Goal: Information Seeking & Learning: Check status

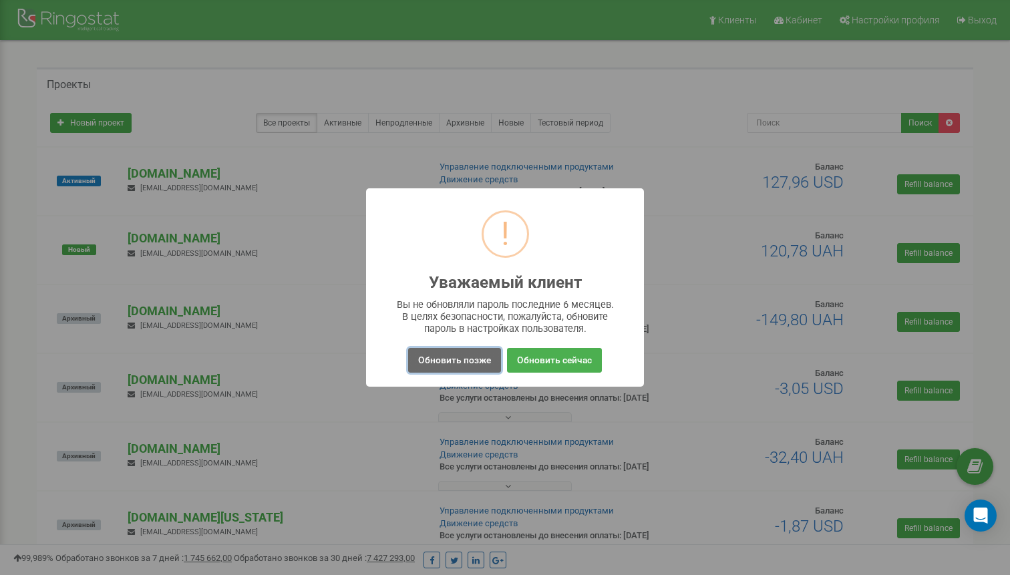
click at [465, 364] on button "Обновить позже" at bounding box center [454, 360] width 93 height 25
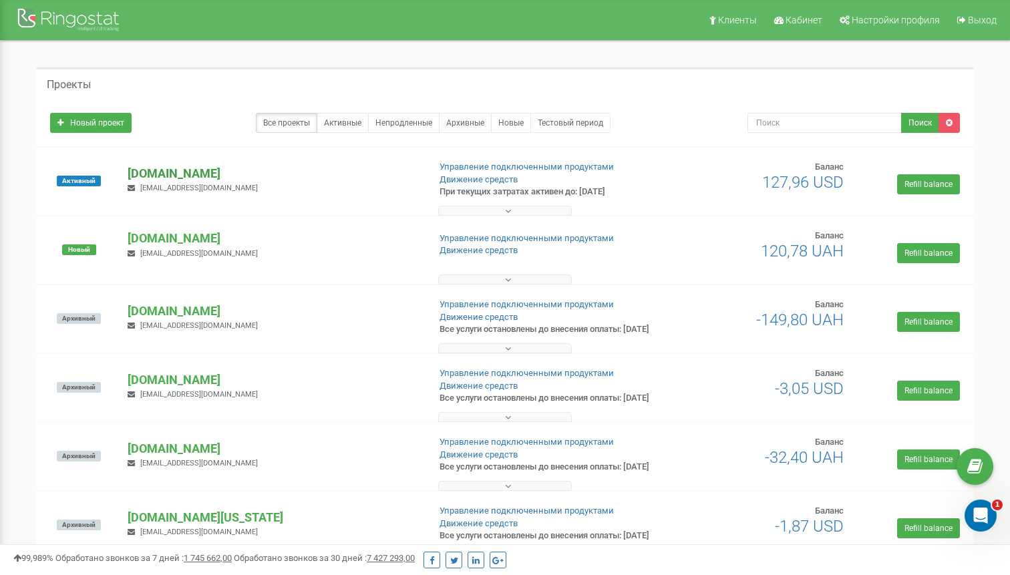
click at [183, 170] on p "[DOMAIN_NAME]" at bounding box center [273, 173] width 290 height 17
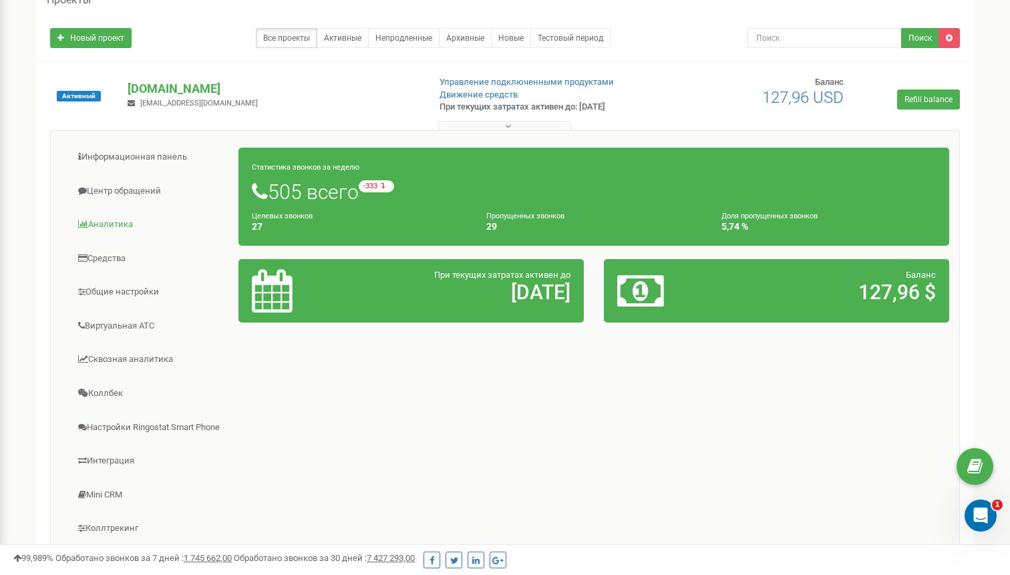
scroll to position [86, 0]
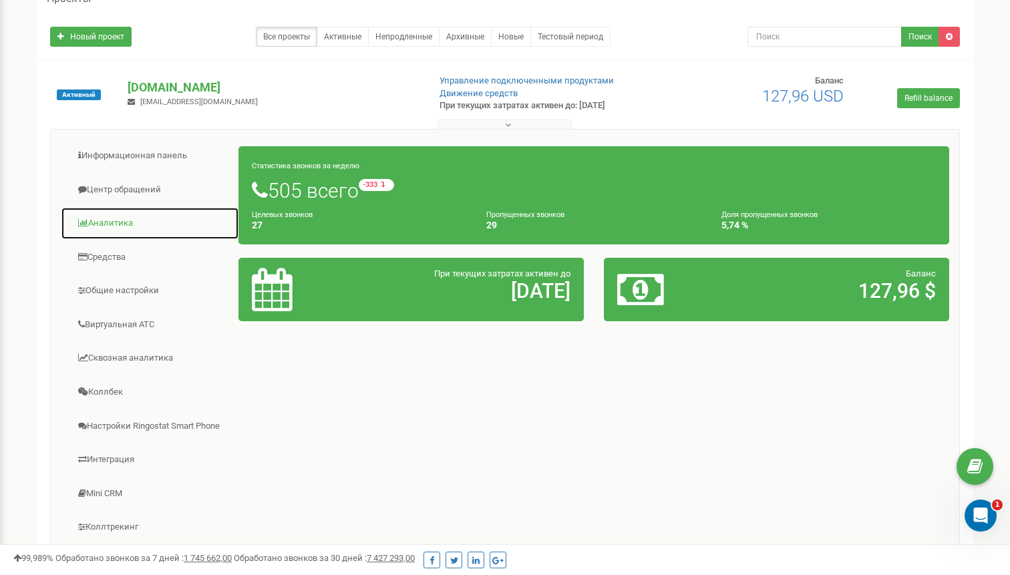
click at [118, 226] on link "Аналитика" at bounding box center [150, 223] width 178 height 33
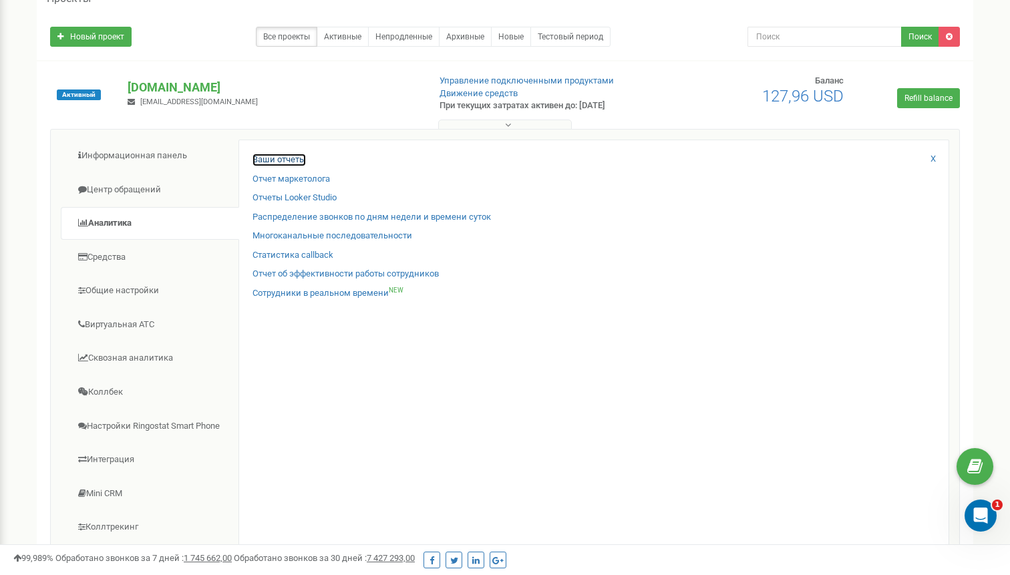
click at [278, 160] on link "Ваши отчеты" at bounding box center [278, 160] width 53 height 13
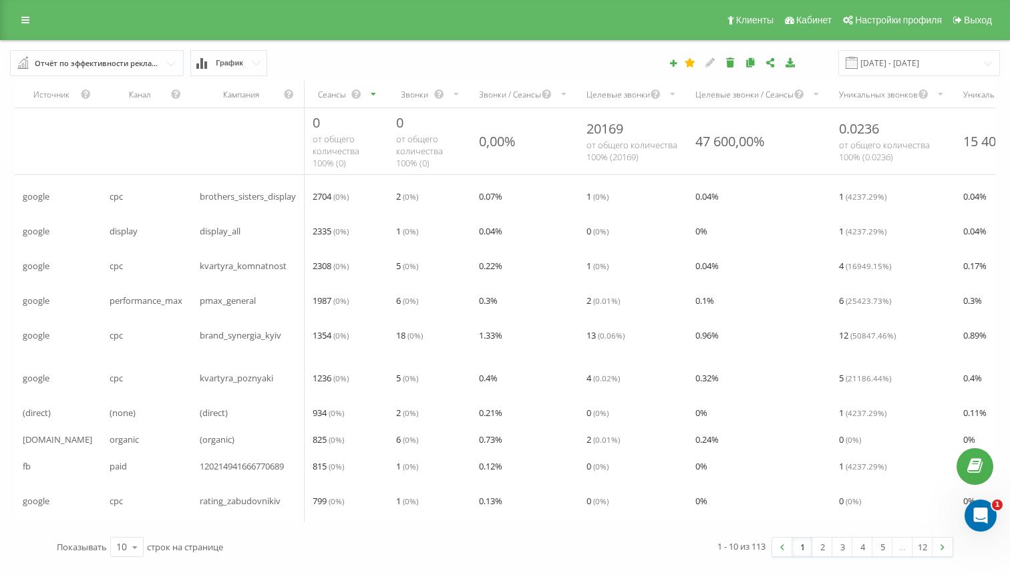
click at [173, 65] on input "text" at bounding box center [97, 63] width 172 height 24
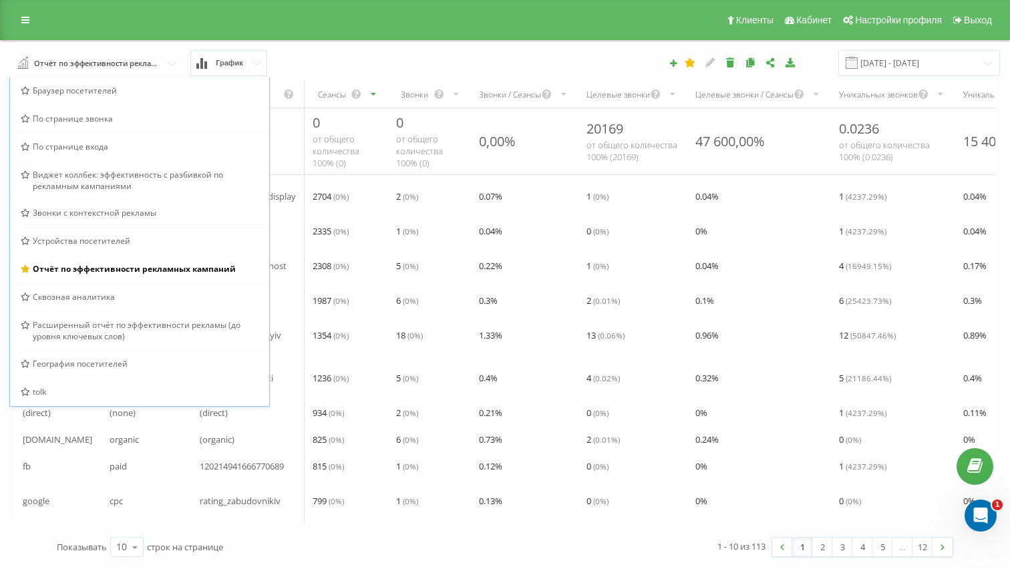
click at [365, 63] on div "Отчёт по эффективности рекламных кампаний Браузер посетителей По странице звонк…" at bounding box center [190, 63] width 378 height 26
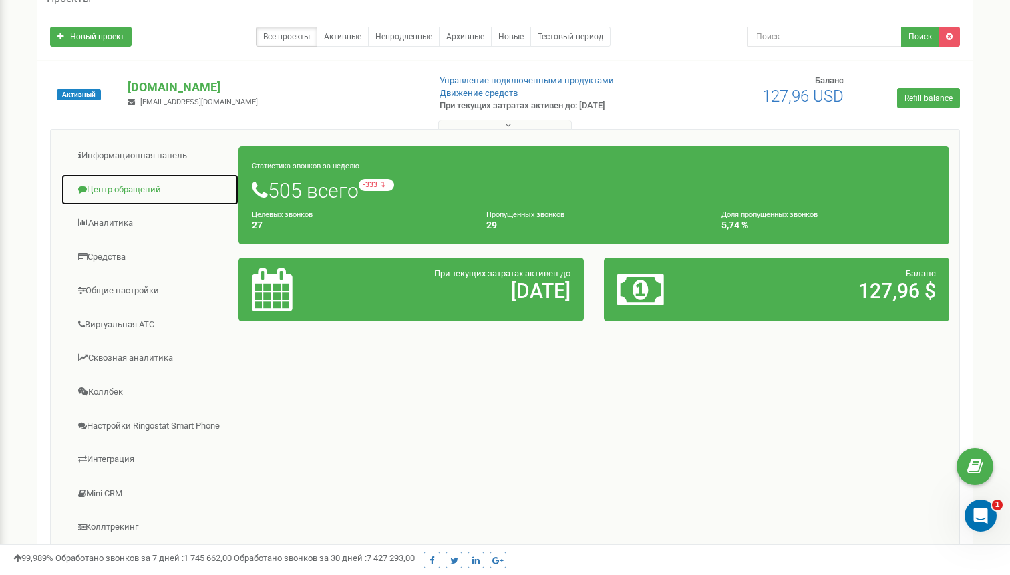
click at [130, 195] on link "Центр обращений" at bounding box center [150, 190] width 178 height 33
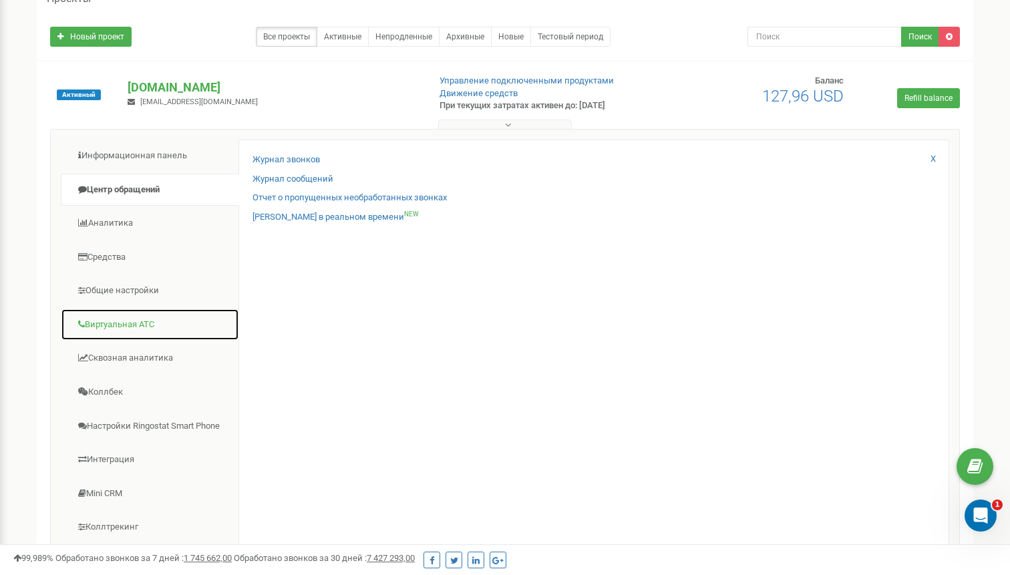
click at [133, 332] on link "Виртуальная АТС" at bounding box center [150, 325] width 178 height 33
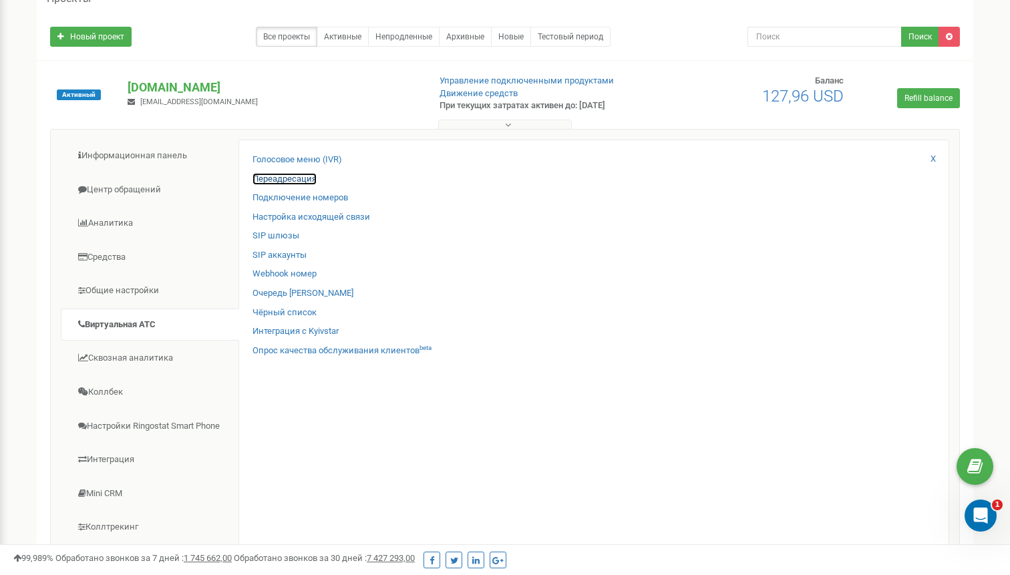
click at [295, 181] on link "Переадресация" at bounding box center [284, 179] width 64 height 13
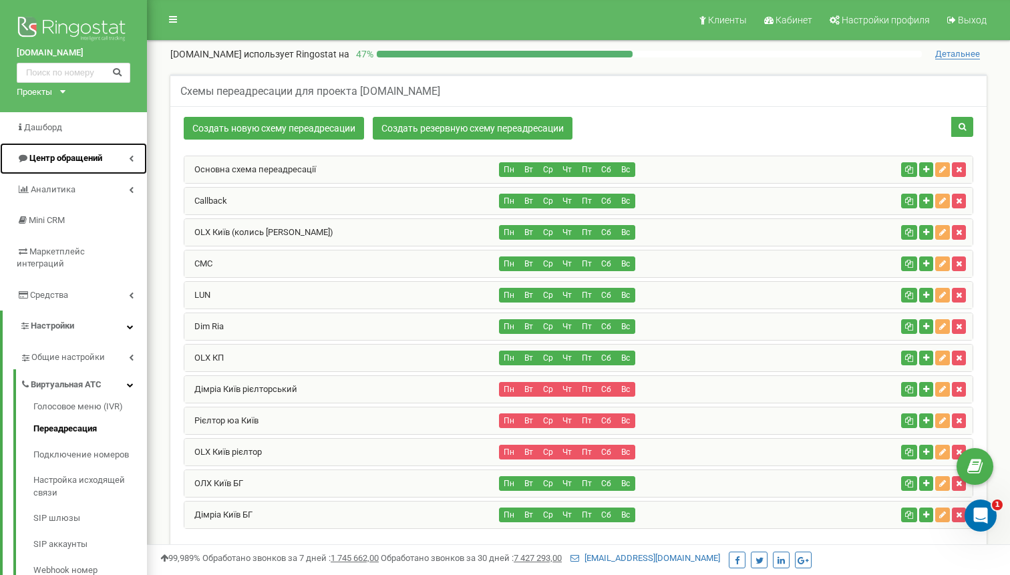
click at [83, 163] on span "Центр обращений" at bounding box center [65, 158] width 73 height 10
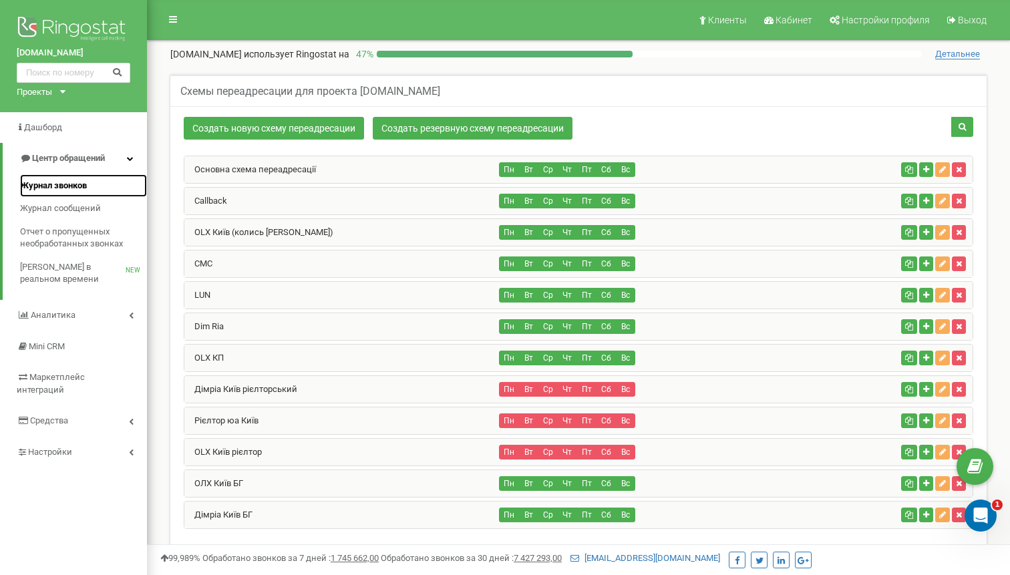
click at [73, 188] on span "Журнал звонков" at bounding box center [53, 186] width 67 height 13
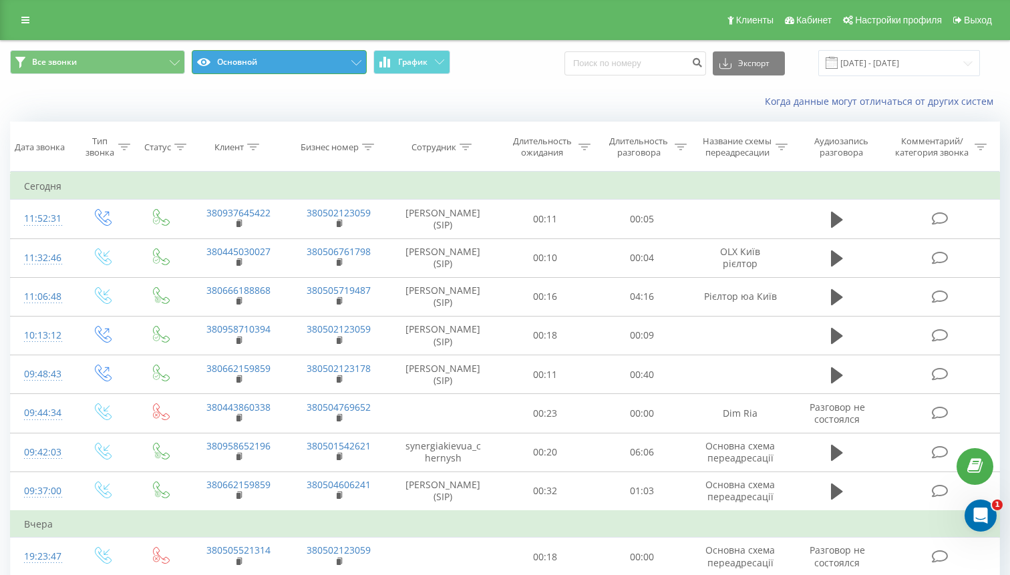
click at [307, 62] on button "Основной" at bounding box center [279, 62] width 175 height 24
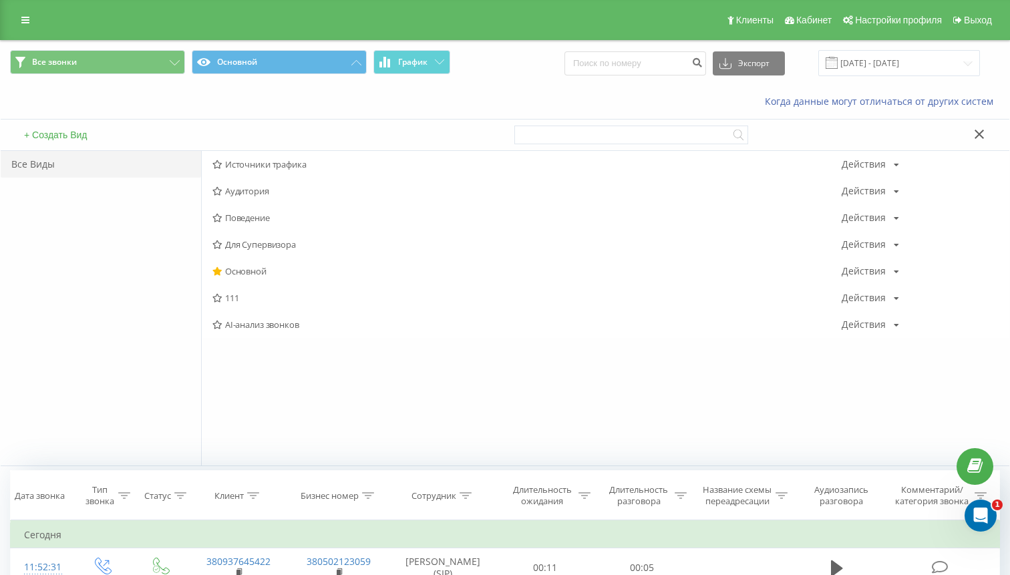
click at [81, 134] on button "+ Создать Вид" at bounding box center [55, 135] width 71 height 12
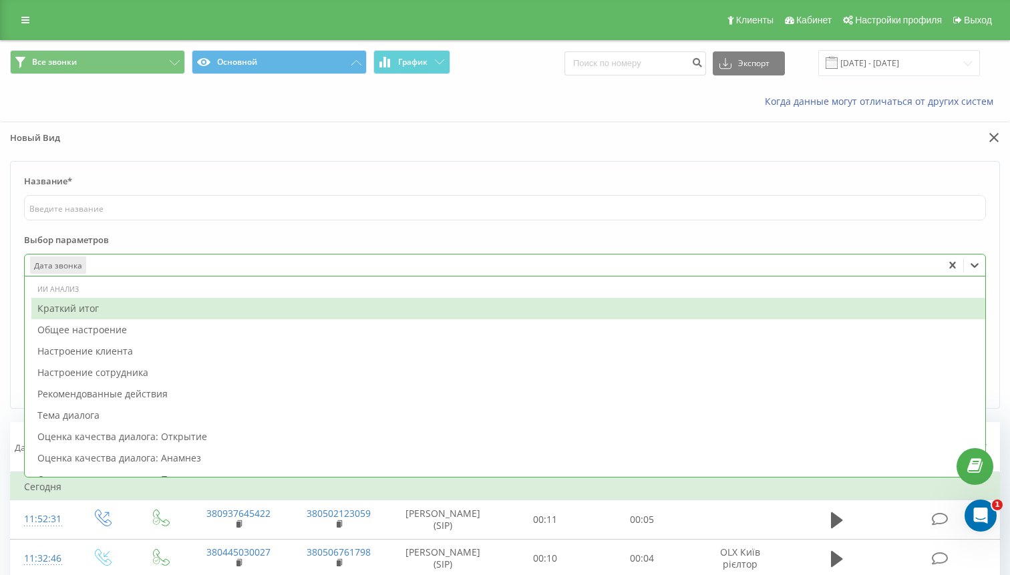
click at [93, 268] on div at bounding box center [512, 265] width 849 height 15
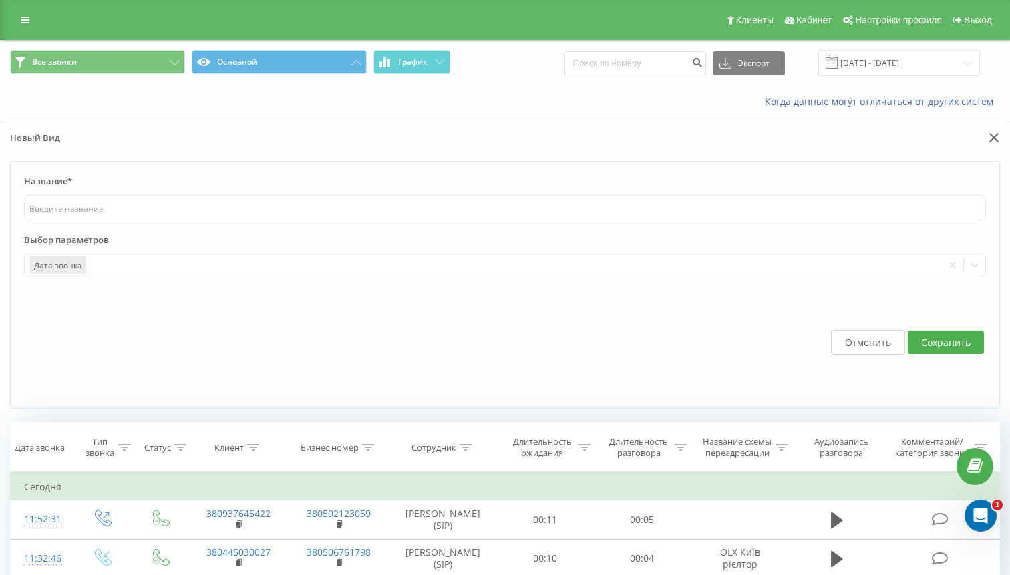
click at [123, 234] on label "Выбор параметров" at bounding box center [505, 244] width 962 height 20
click at [864, 341] on button "Отменить" at bounding box center [868, 342] width 74 height 25
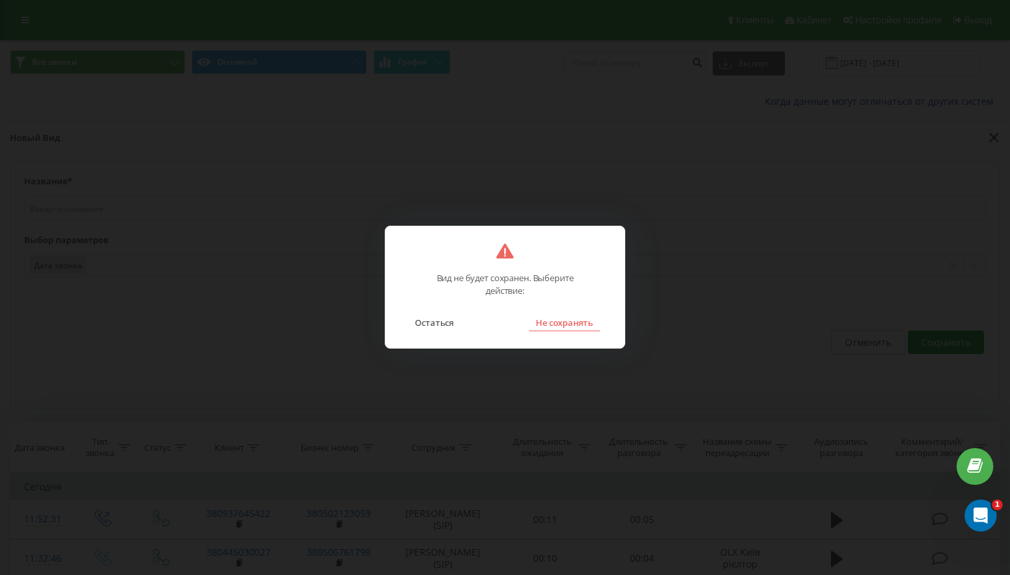
click at [546, 321] on button "Не сохранять" at bounding box center [564, 322] width 71 height 17
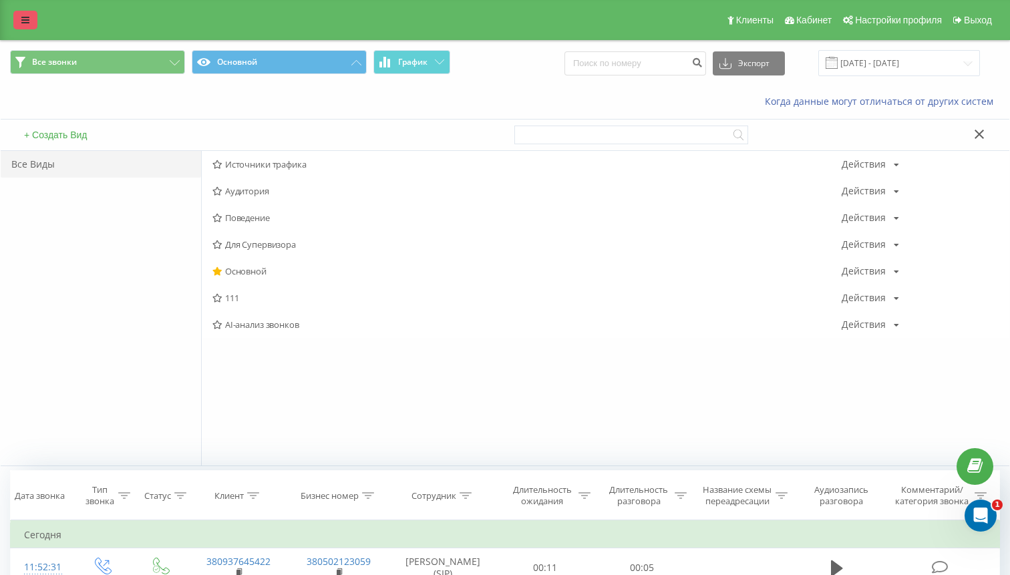
click at [24, 25] on icon at bounding box center [25, 19] width 8 height 9
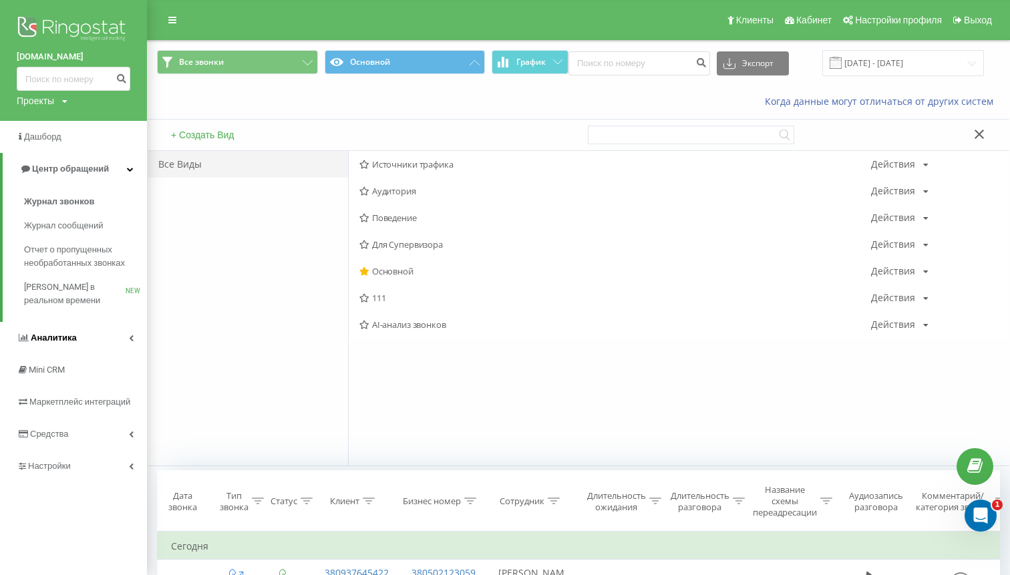
click at [63, 330] on link "Аналитика" at bounding box center [73, 338] width 147 height 32
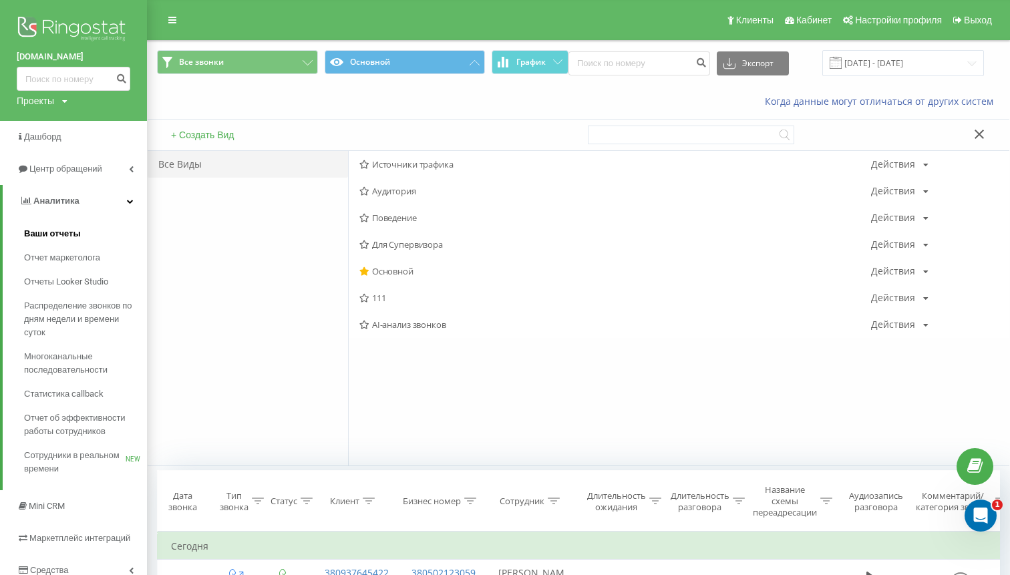
click at [62, 240] on span "Ваши отчеты" at bounding box center [52, 233] width 57 height 13
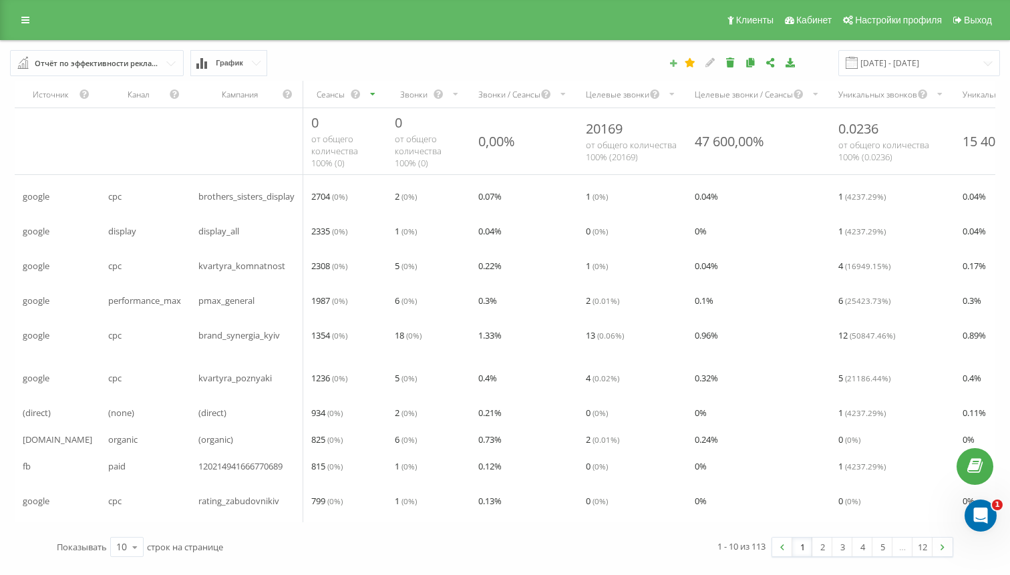
click at [678, 61] on icon at bounding box center [673, 63] width 9 height 8
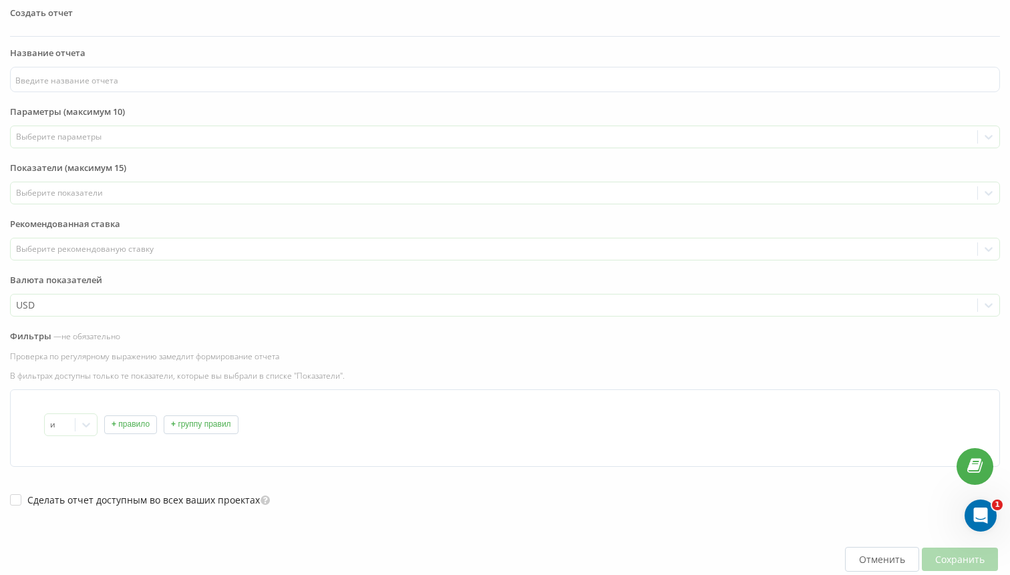
scroll to position [18, 0]
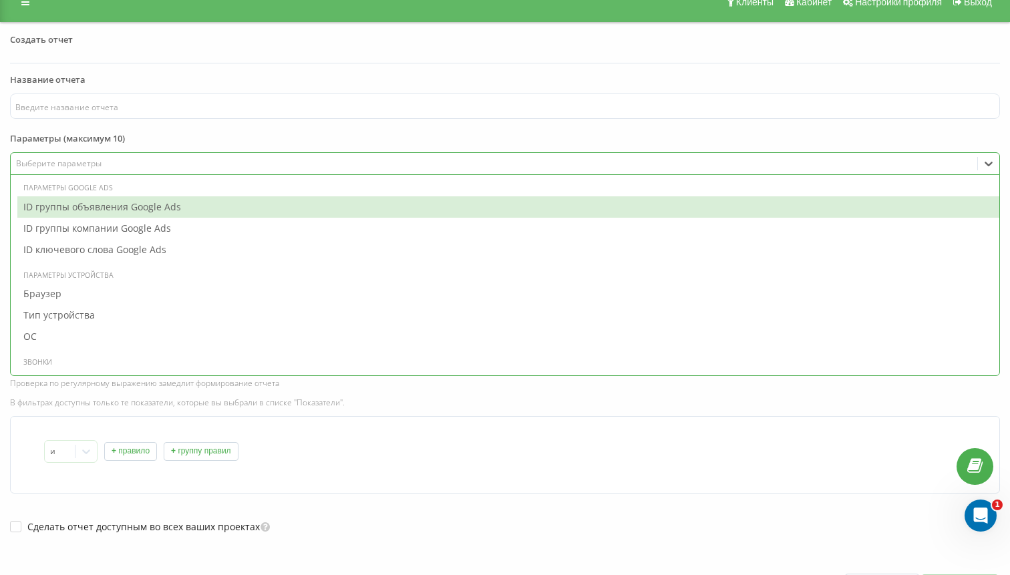
click at [128, 166] on div "Выберите параметры" at bounding box center [494, 163] width 956 height 11
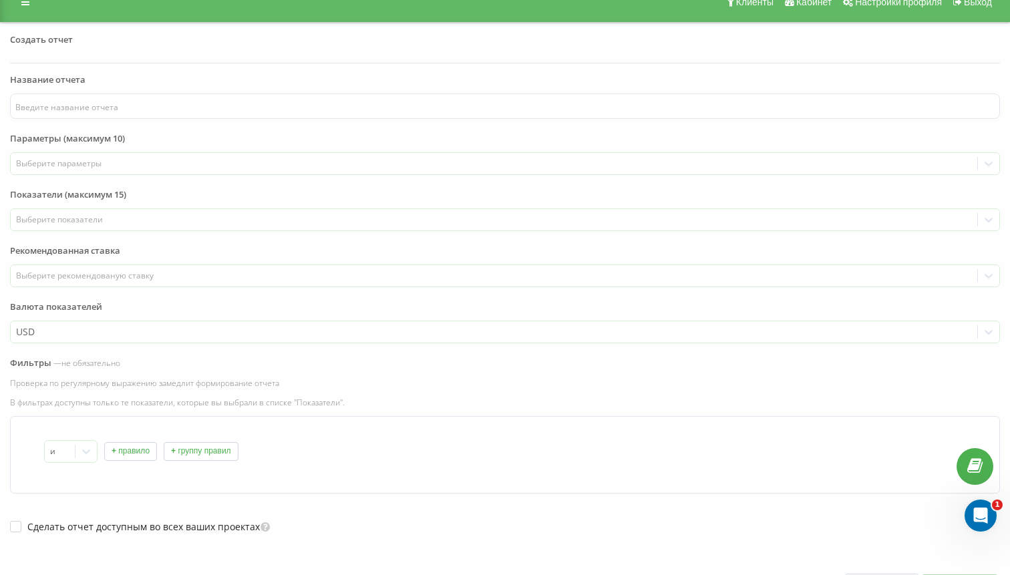
click at [439, 472] on div "и + правило + группу правил" at bounding box center [505, 454] width 990 height 77
click at [132, 453] on button "+ правило" at bounding box center [130, 451] width 53 height 19
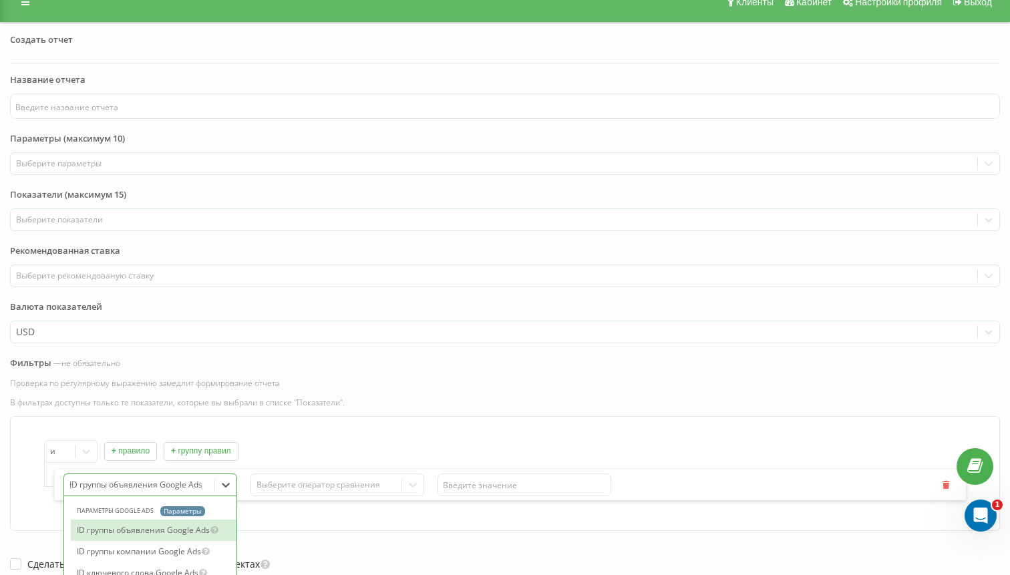
scroll to position [142, 0]
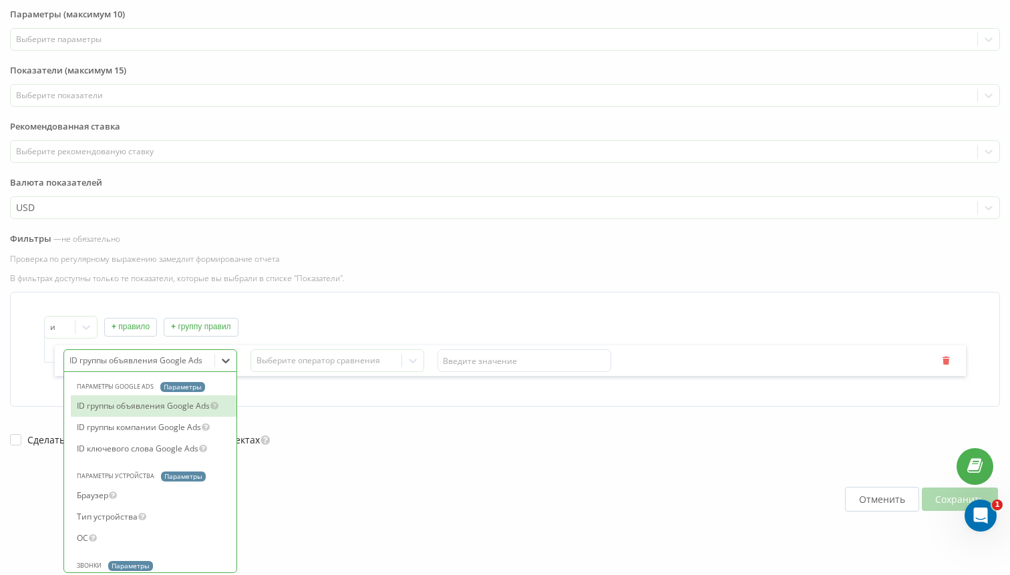
click at [200, 372] on div "ID группы объявления Google Ads selected, 1 of 24. 24 results available. Use Up…" at bounding box center [150, 360] width 174 height 23
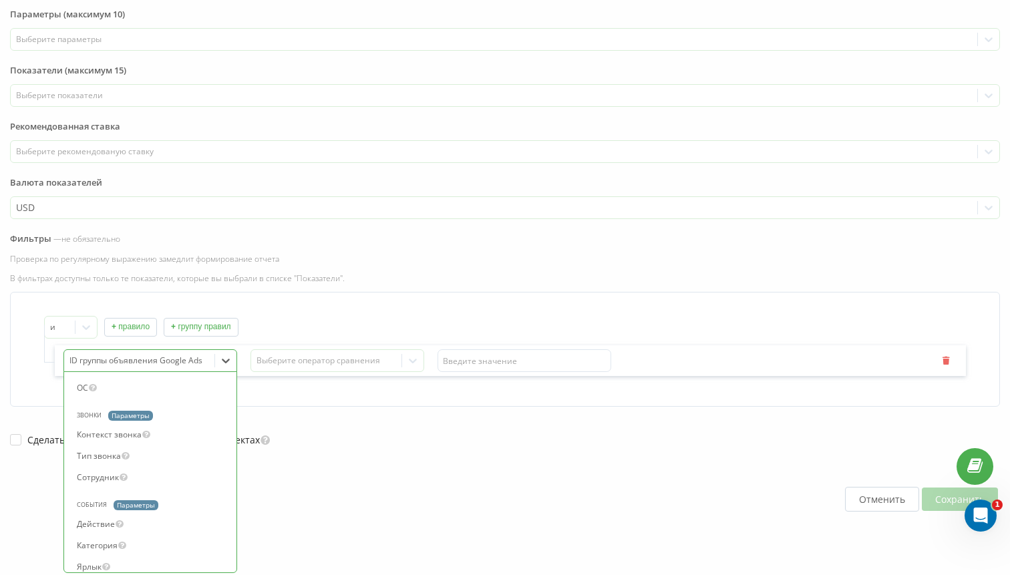
scroll to position [168, 0]
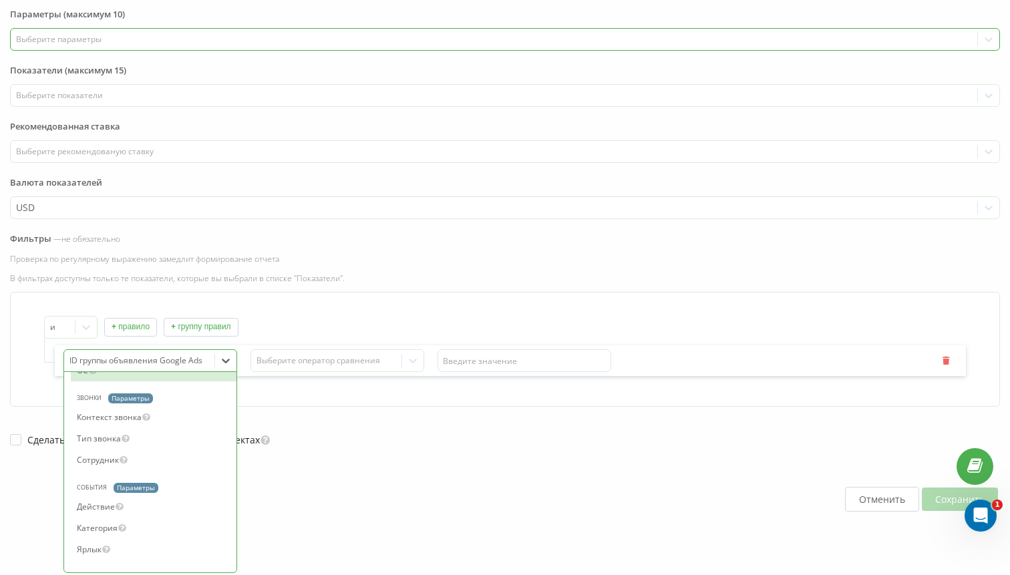
click at [174, 35] on div "Выберите параметры" at bounding box center [494, 39] width 956 height 11
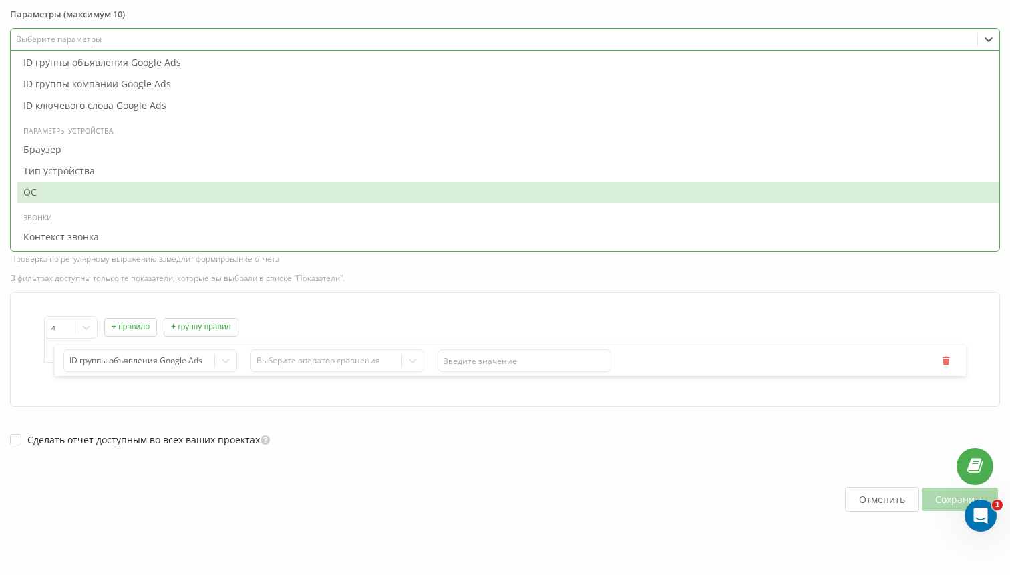
scroll to position [0, 0]
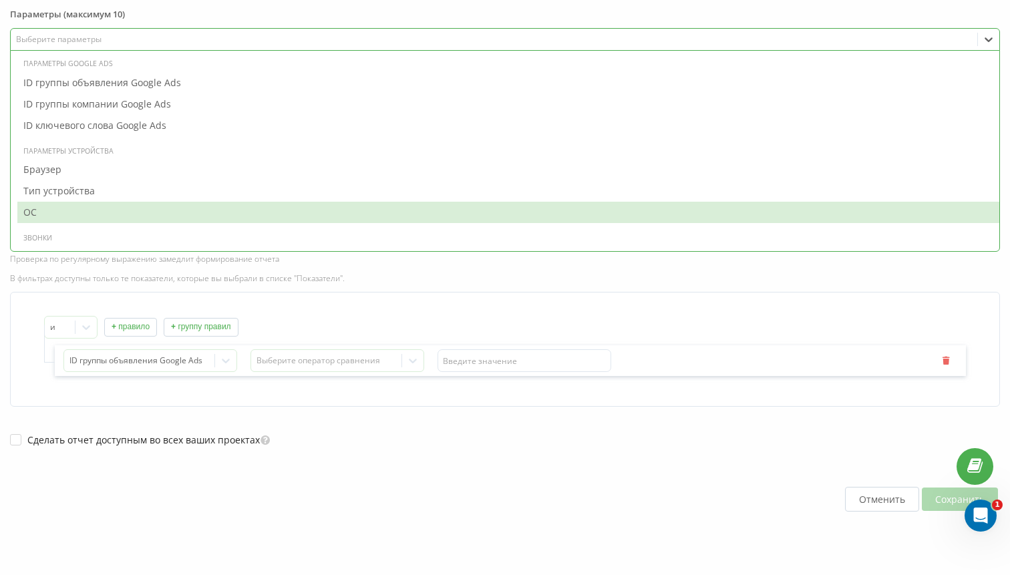
click at [315, 435] on div "Сделать отчет доступным во всех ваших проектах" at bounding box center [505, 427] width 990 height 40
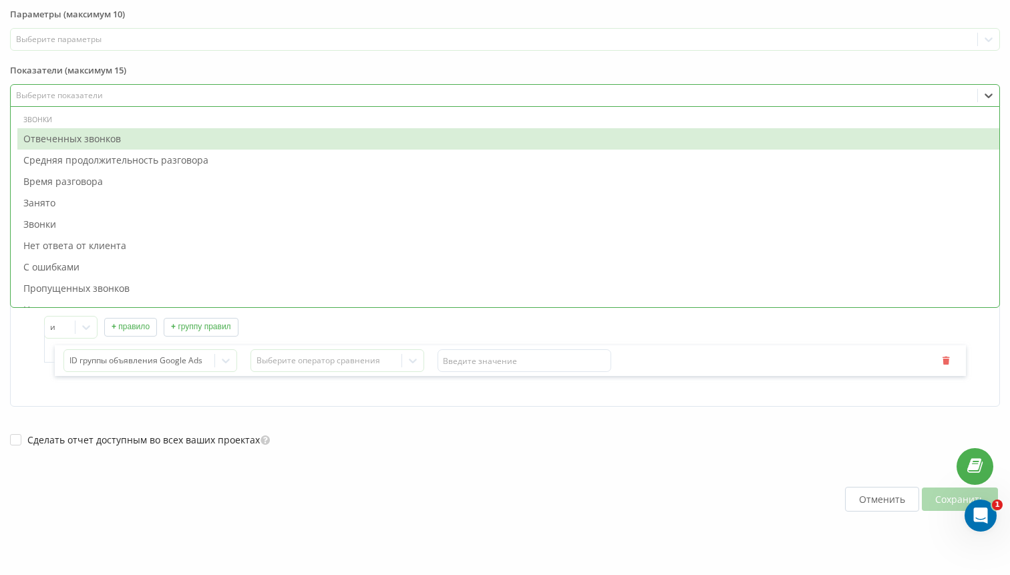
click at [188, 93] on div "Выберите показатели" at bounding box center [494, 95] width 956 height 11
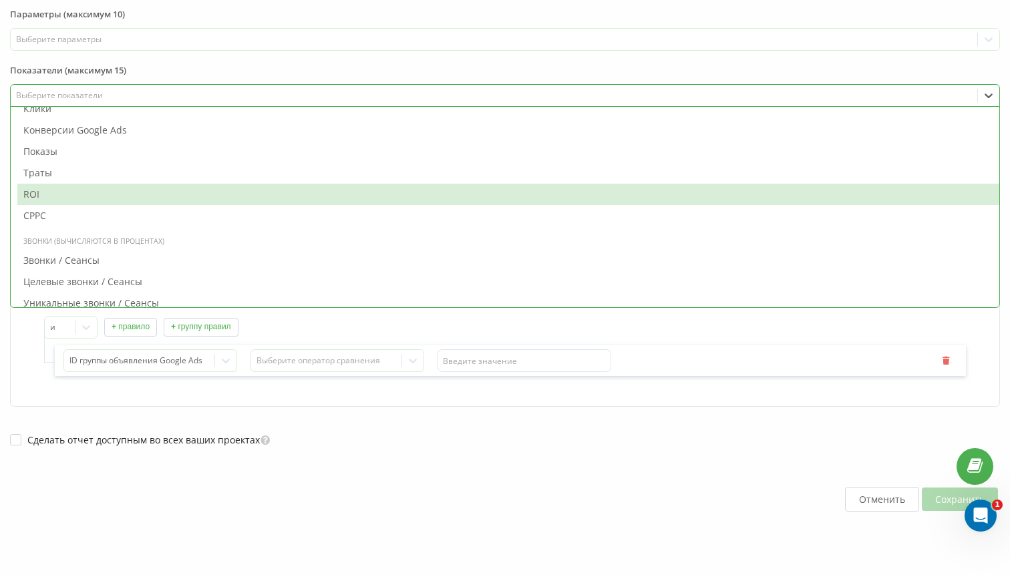
scroll to position [601, 0]
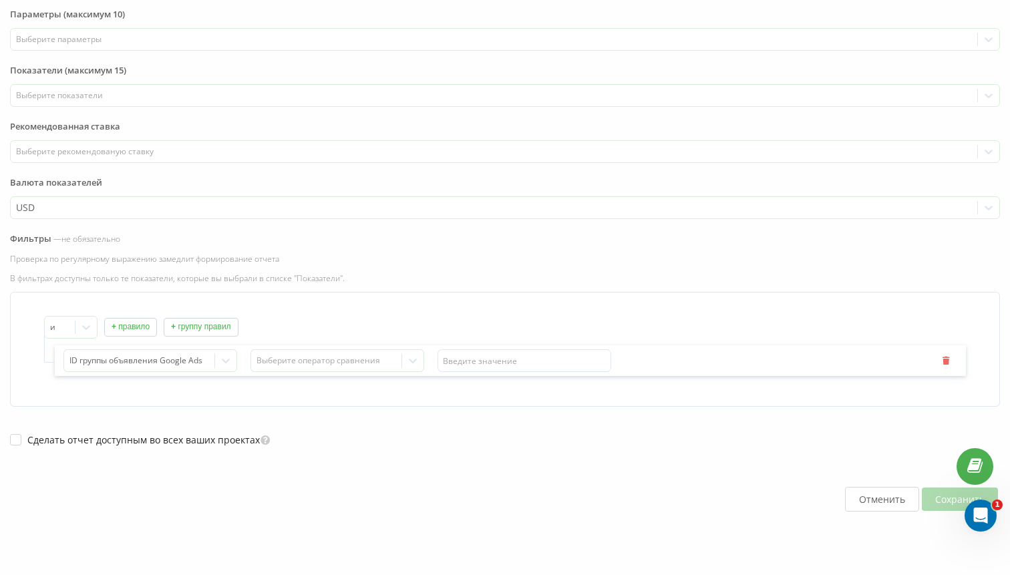
click at [285, 484] on div "Отменить Сохранить" at bounding box center [505, 499] width 990 height 105
click at [170, 361] on div at bounding box center [139, 360] width 140 height 15
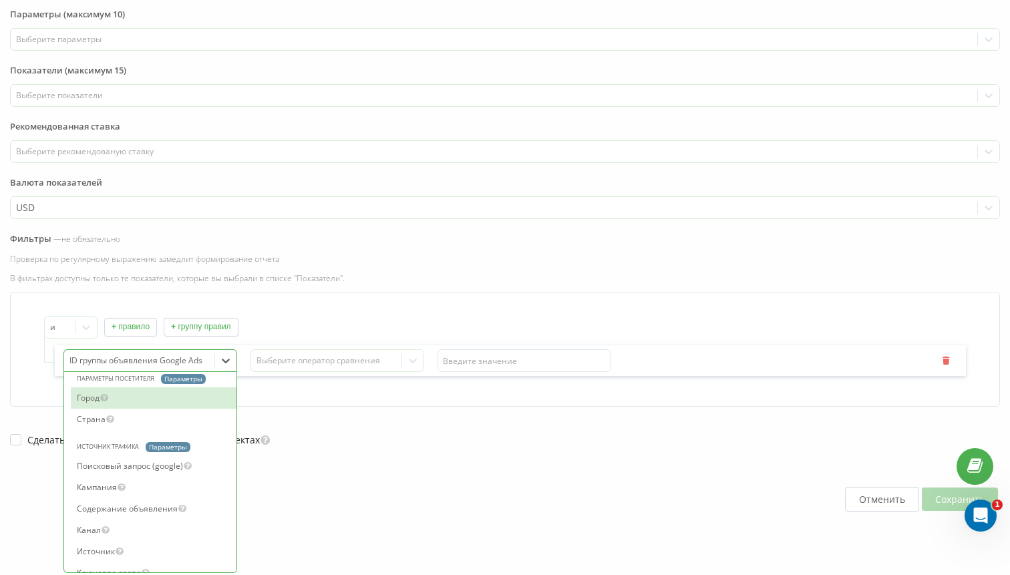
scroll to position [494, 0]
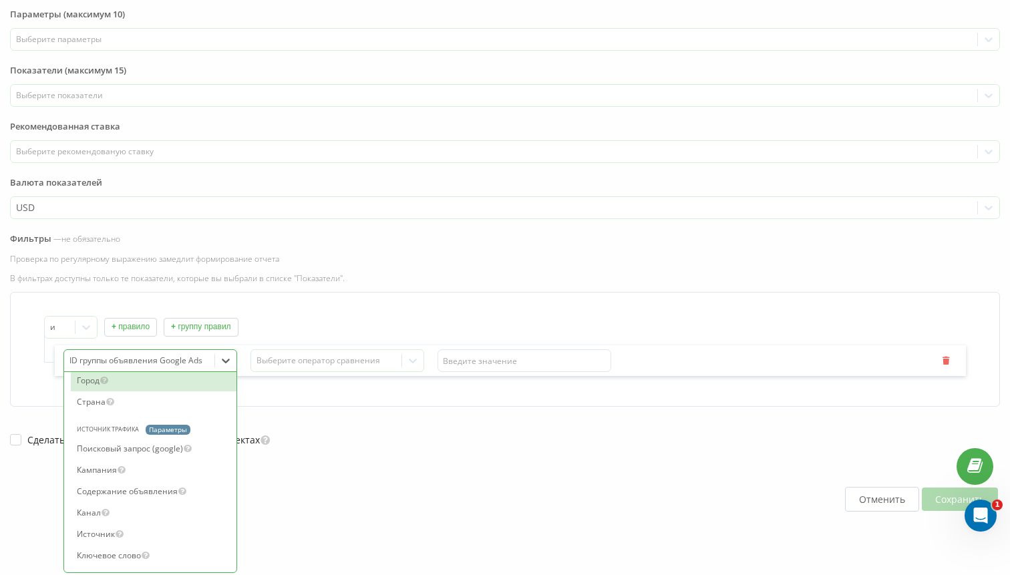
click at [311, 297] on div "и + правило + группу правил Город, 17 of 24. 24 results available. Use Up and D…" at bounding box center [505, 349] width 990 height 115
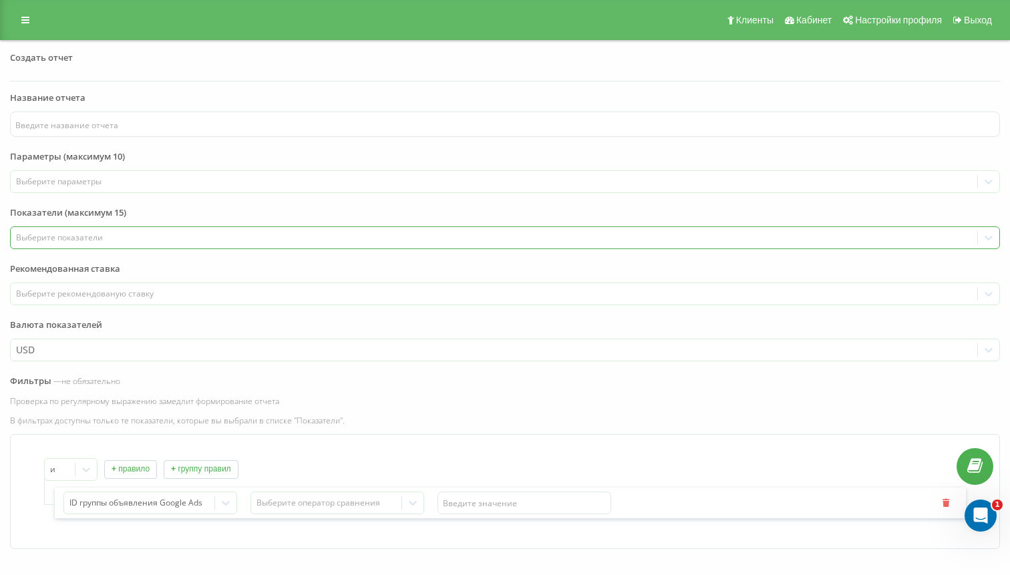
scroll to position [142, 0]
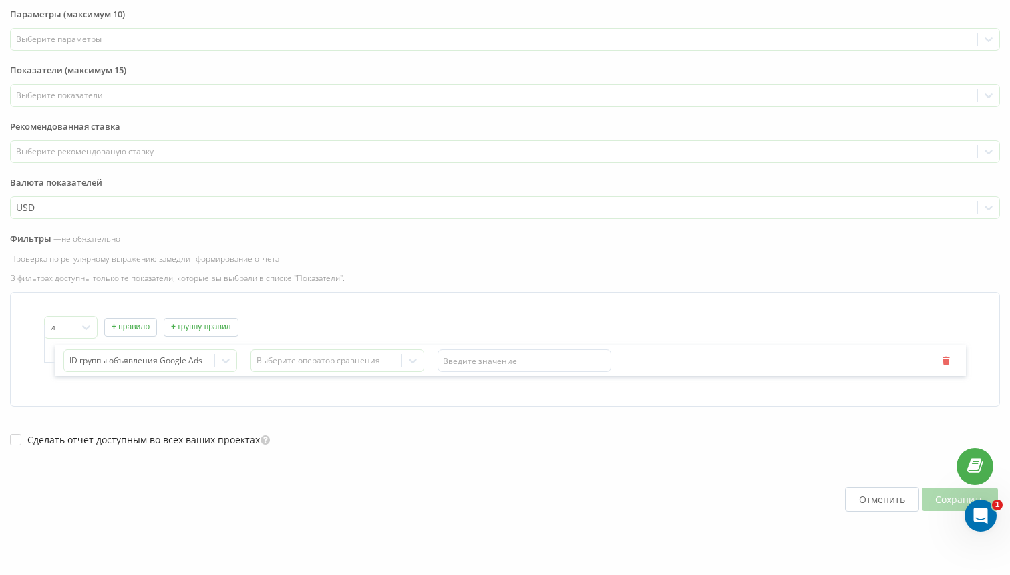
click at [853, 500] on button "Отменить" at bounding box center [882, 499] width 74 height 25
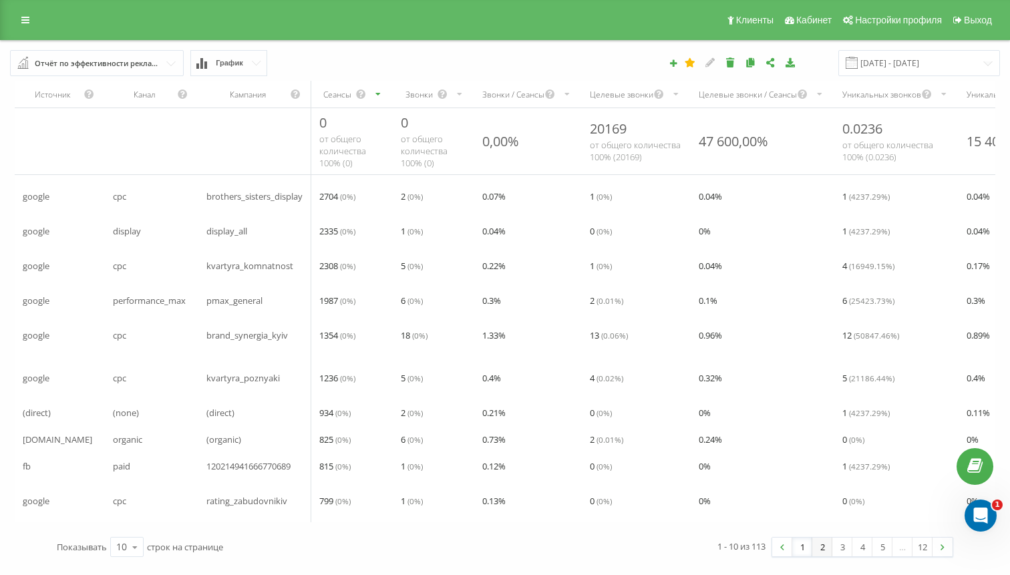
click at [823, 552] on link "2" at bounding box center [822, 547] width 20 height 19
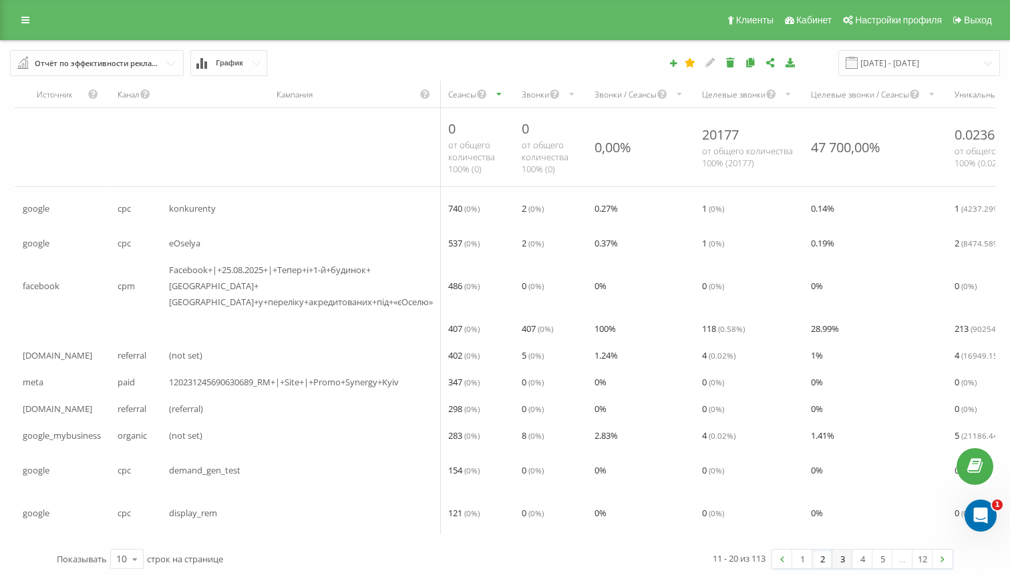
click at [843, 550] on link "3" at bounding box center [842, 559] width 20 height 19
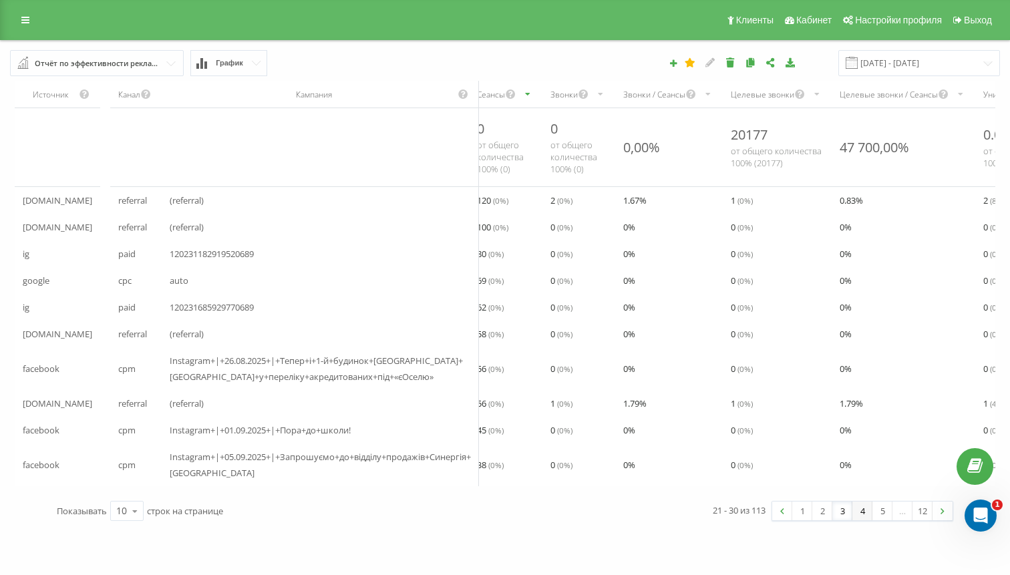
click at [862, 502] on link "4" at bounding box center [862, 511] width 20 height 19
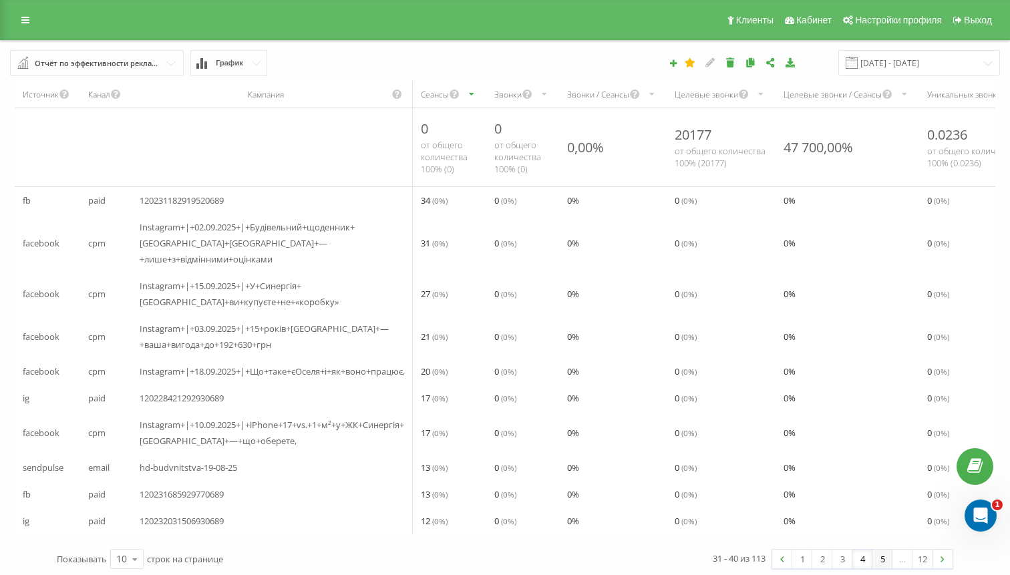
click at [881, 550] on link "5" at bounding box center [882, 559] width 20 height 19
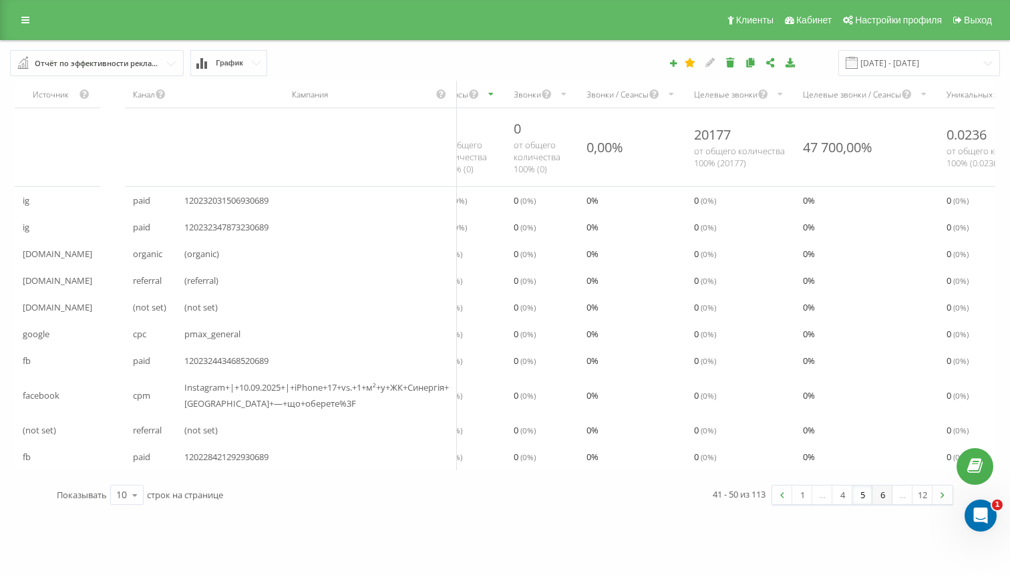
click at [886, 498] on link "6" at bounding box center [882, 495] width 20 height 19
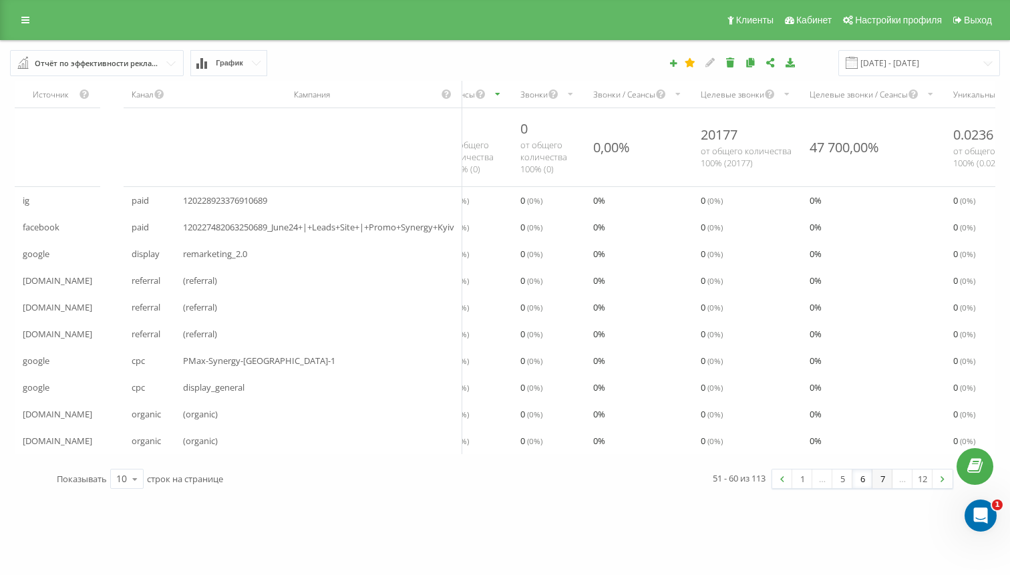
click at [881, 486] on link "7" at bounding box center [882, 478] width 20 height 19
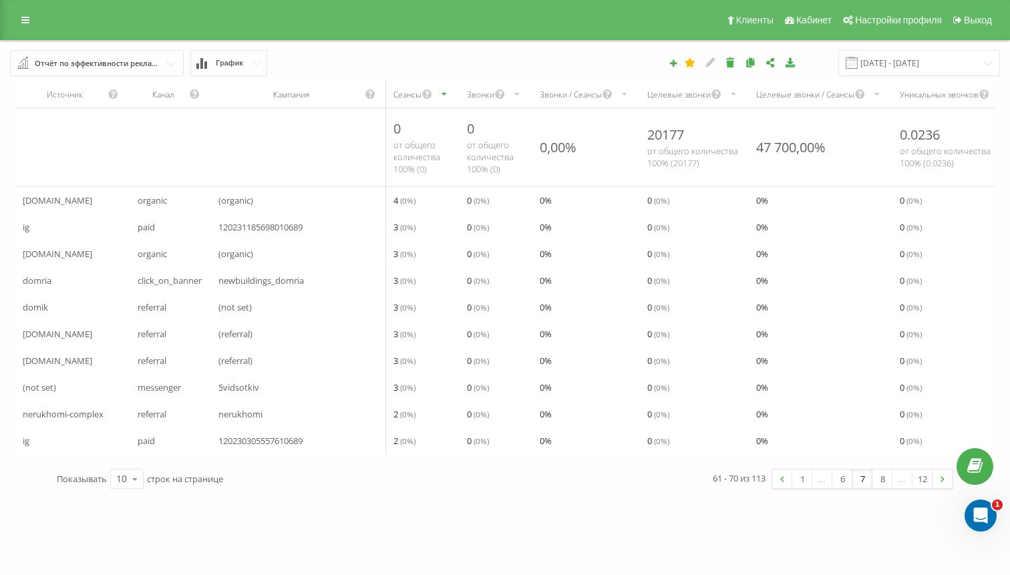
click at [37, 280] on span "domria" at bounding box center [37, 280] width 29 height 16
copy span "domria"
click at [33, 311] on span "domik" at bounding box center [35, 307] width 25 height 16
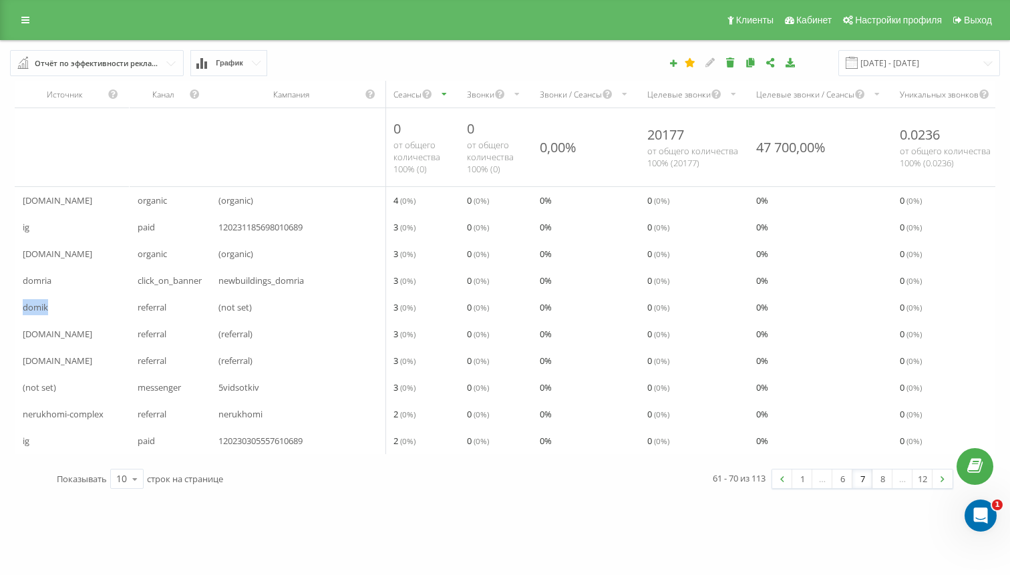
copy span "domik"
click at [27, 347] on div "[DOMAIN_NAME]" at bounding box center [72, 334] width 114 height 27
drag, startPoint x: 22, startPoint y: 338, endPoint x: 129, endPoint y: 337, distance: 106.9
click at [130, 337] on tr "[DOMAIN_NAME] referral (referral) 3 ( 0 %) 0 ( 0 %) 0 % 0 ( 0 %) 0 % 0 ( 0 %) 0…" at bounding box center [766, 334] width 1503 height 27
copy span "[DOMAIN_NAME]"
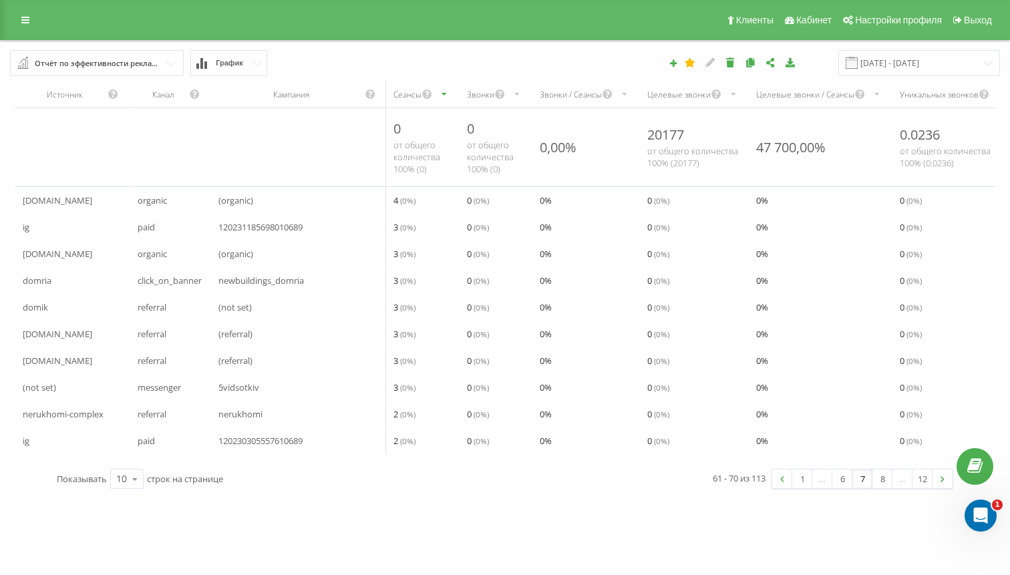
click at [77, 365] on span "[DOMAIN_NAME]" at bounding box center [57, 361] width 69 height 16
drag, startPoint x: 23, startPoint y: 418, endPoint x: 103, endPoint y: 420, distance: 79.5
click at [103, 420] on span "nerukhomi-complex" at bounding box center [63, 414] width 81 height 16
copy span "nerukhomi-complex"
click at [880, 481] on link "8" at bounding box center [882, 478] width 20 height 19
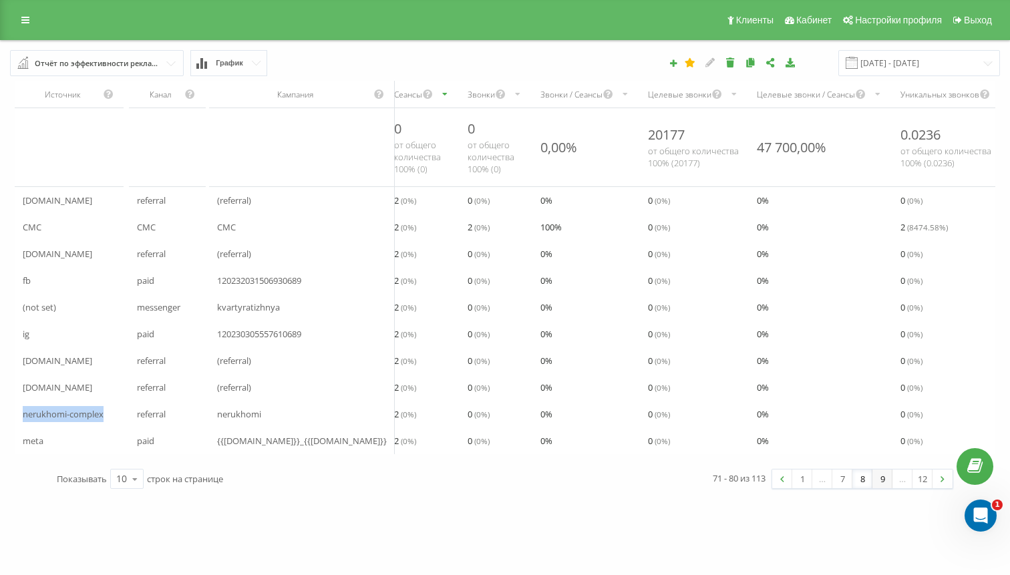
click at [880, 484] on link "9" at bounding box center [882, 478] width 20 height 19
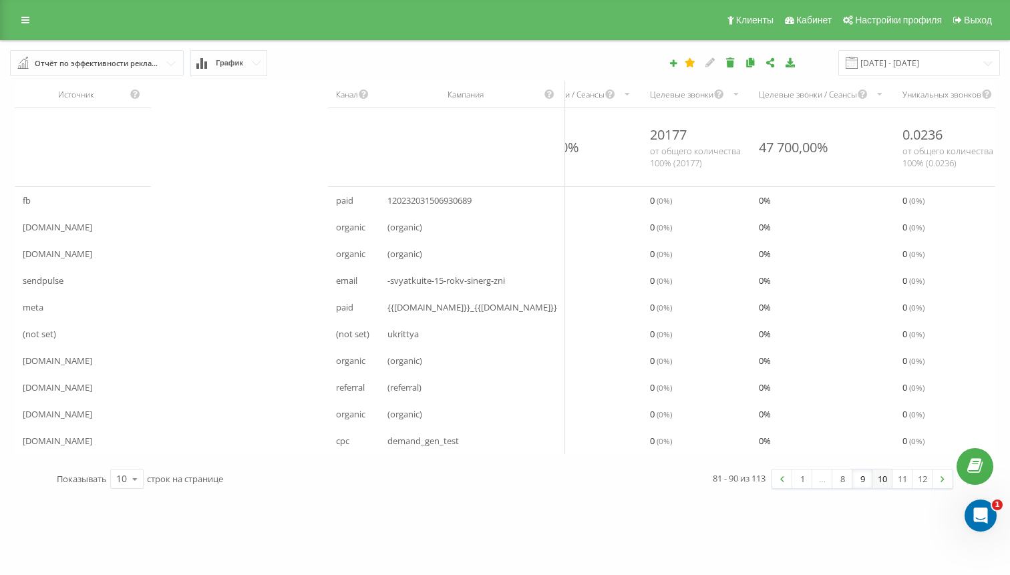
click at [880, 482] on link "10" at bounding box center [882, 478] width 20 height 19
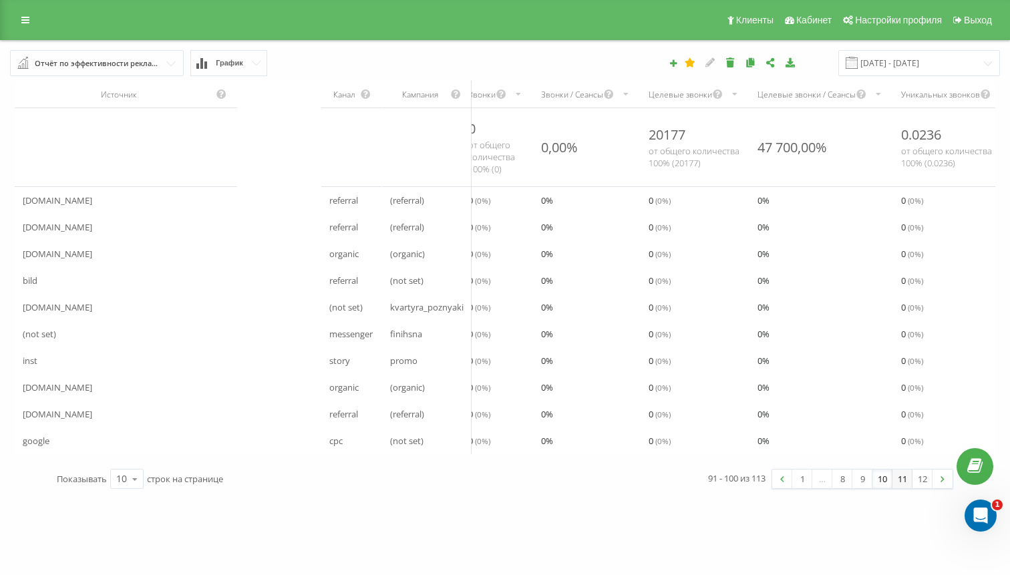
click at [901, 484] on link "11" at bounding box center [902, 478] width 20 height 19
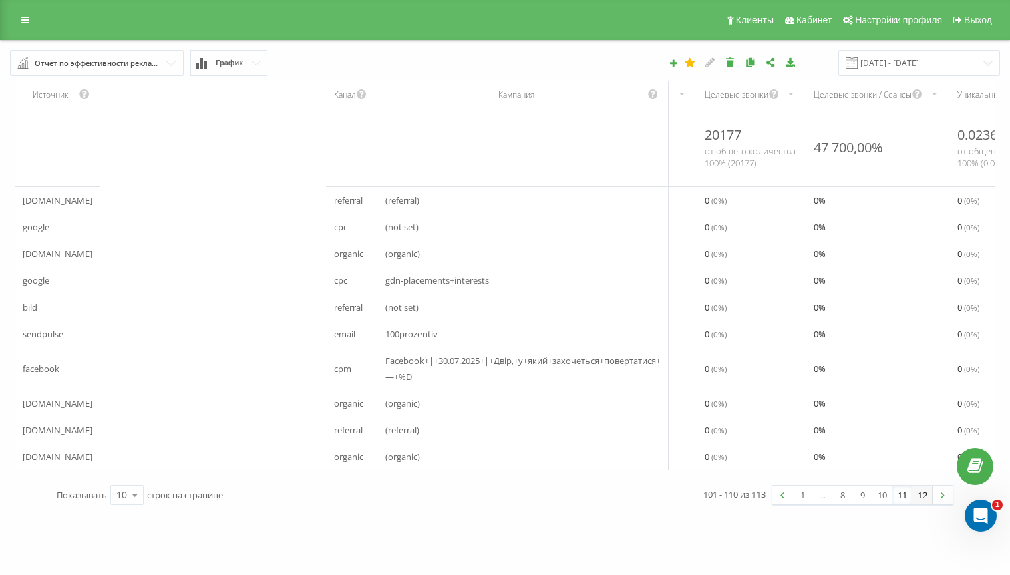
click at [924, 501] on link "12" at bounding box center [922, 495] width 20 height 19
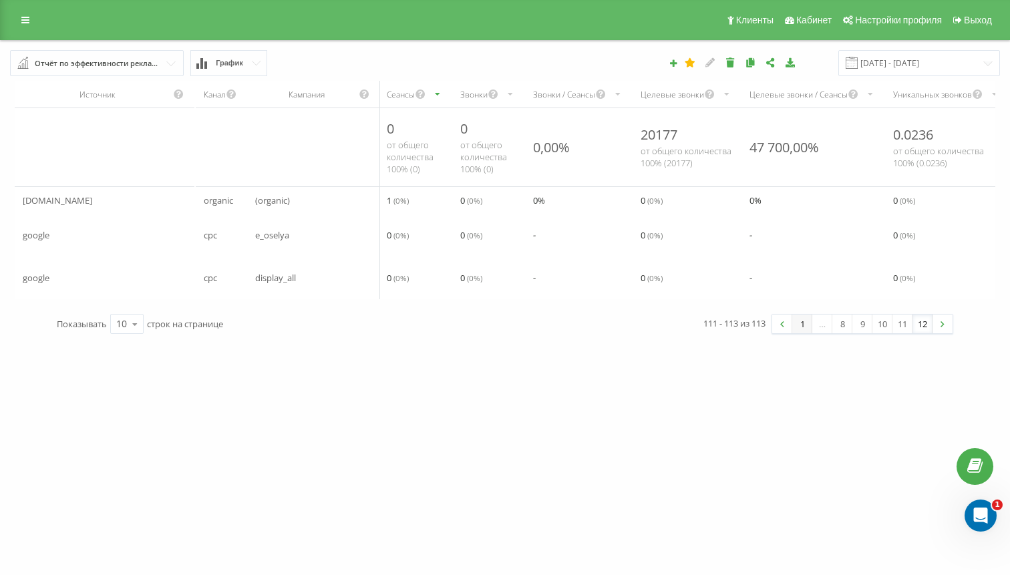
click at [797, 332] on link "1" at bounding box center [802, 324] width 20 height 19
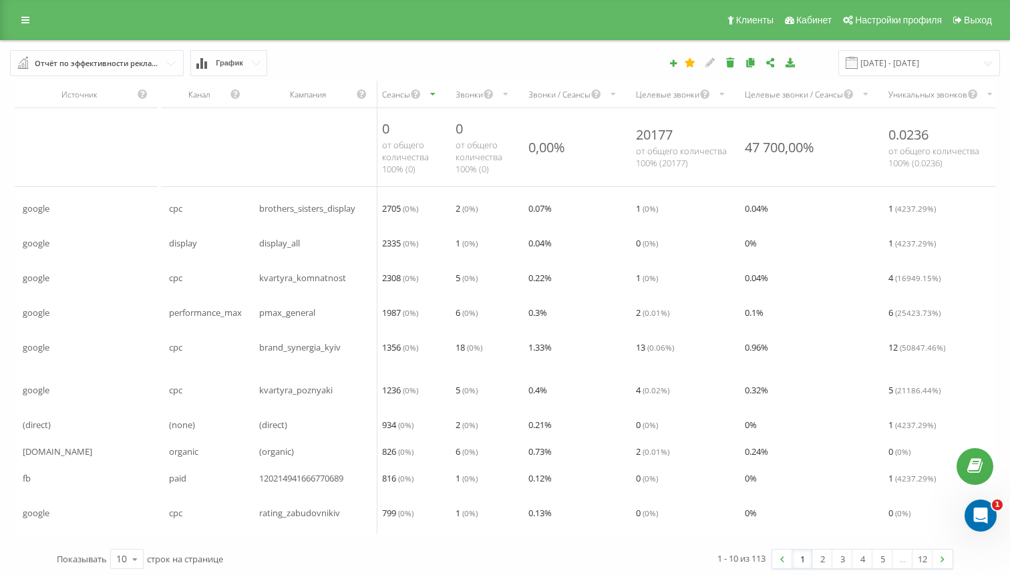
click at [172, 63] on input "text" at bounding box center [97, 63] width 172 height 24
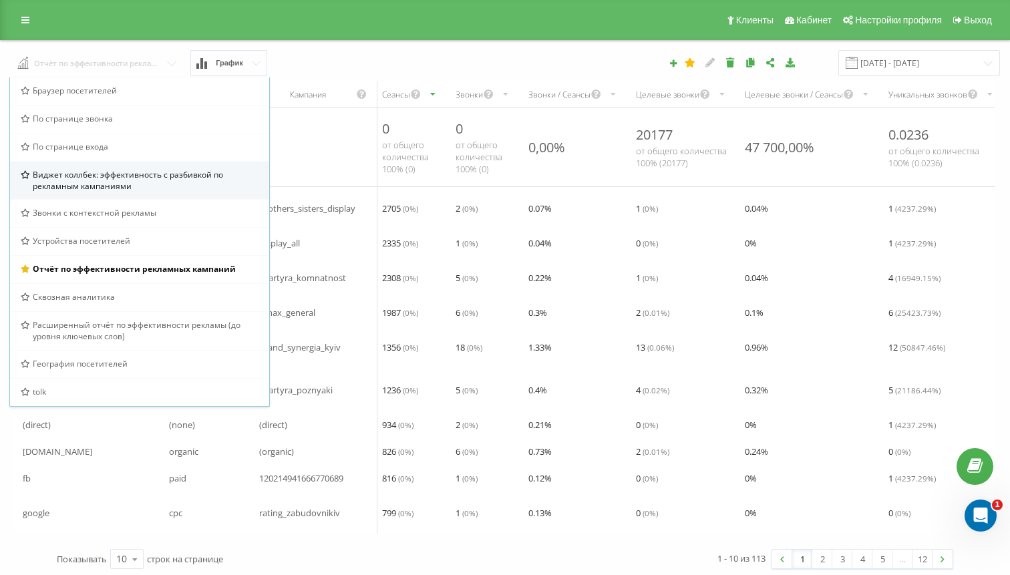
scroll to position [8, 0]
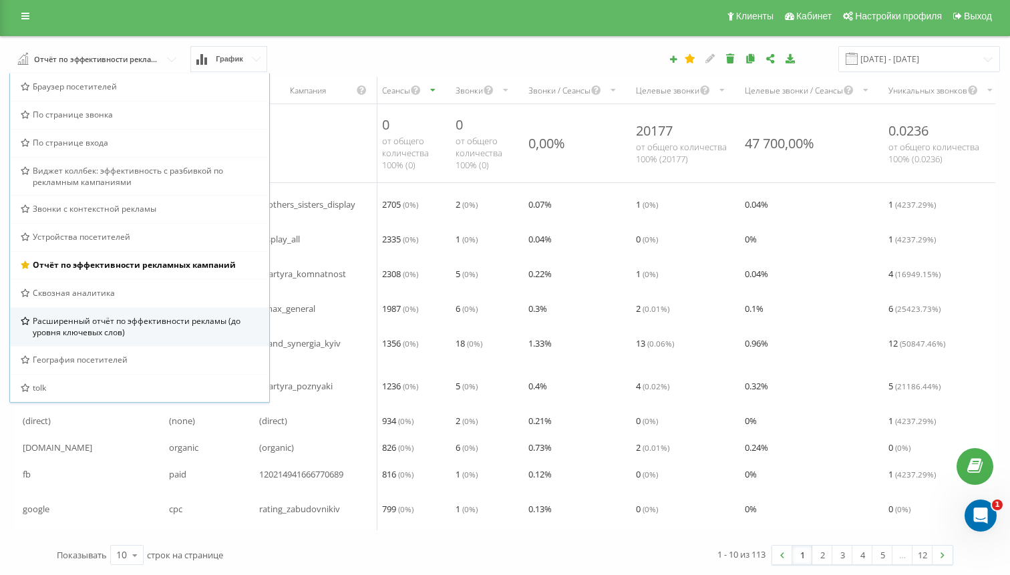
click at [118, 325] on span "Расширенный отчёт по эффективности рекламы (до уровня ключевых слов)" at bounding box center [146, 326] width 226 height 23
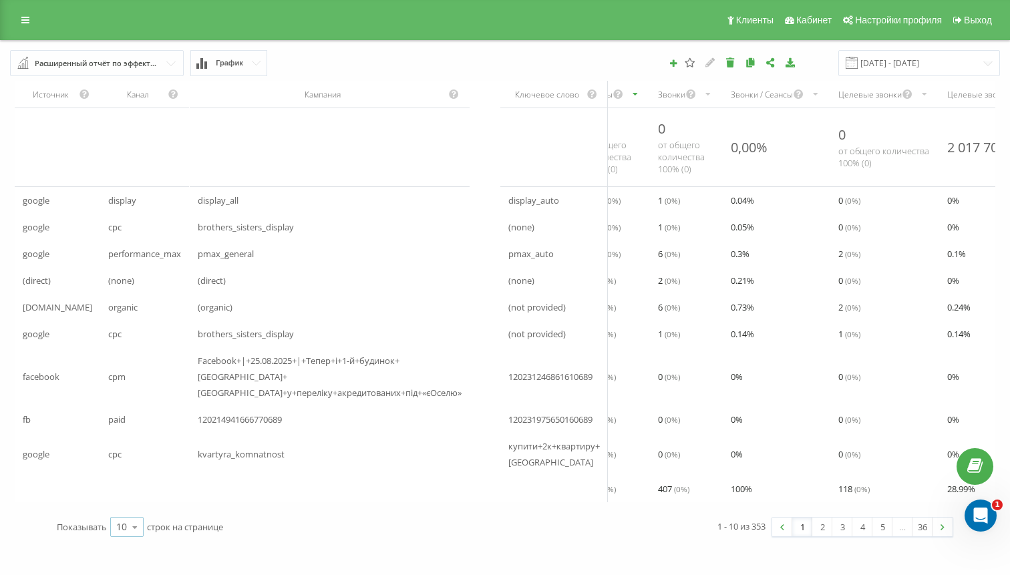
click at [122, 520] on div "10" at bounding box center [121, 526] width 11 height 13
click at [128, 502] on span "100" at bounding box center [124, 508] width 16 height 13
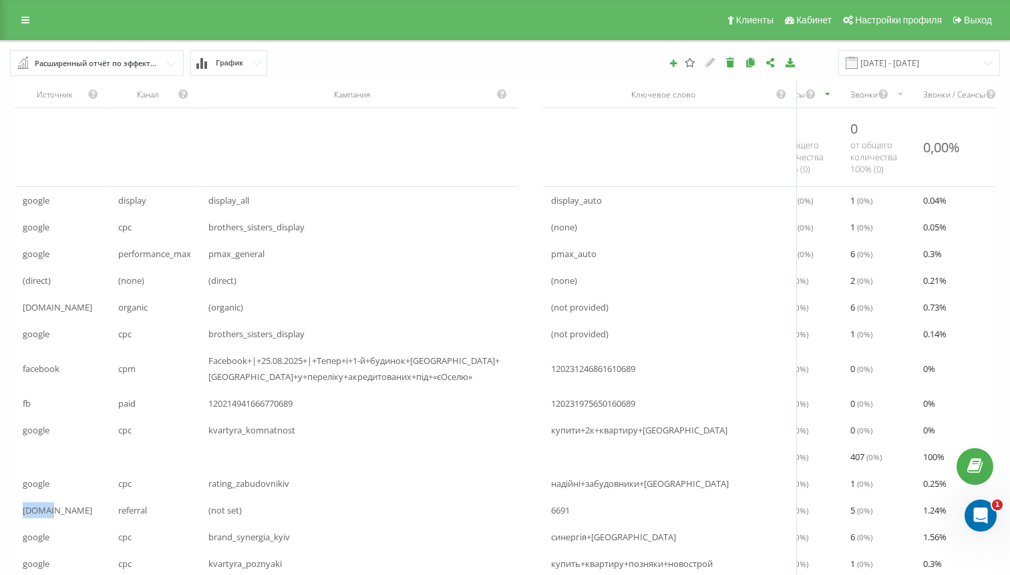
drag, startPoint x: 48, startPoint y: 517, endPoint x: 18, endPoint y: 517, distance: 30.1
click at [18, 517] on div "[DOMAIN_NAME]" at bounding box center [62, 510] width 94 height 27
copy span "[DOMAIN_NAME]"
click at [878, 97] on div "Звонки" at bounding box center [863, 94] width 27 height 11
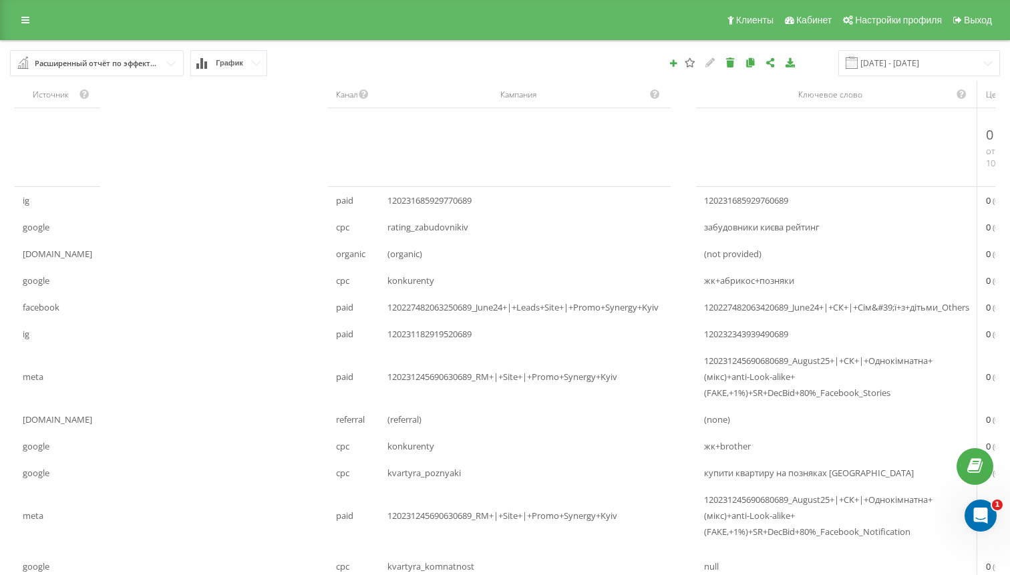
click at [977, 144] on div "scrollable content" at bounding box center [836, 147] width 281 height 27
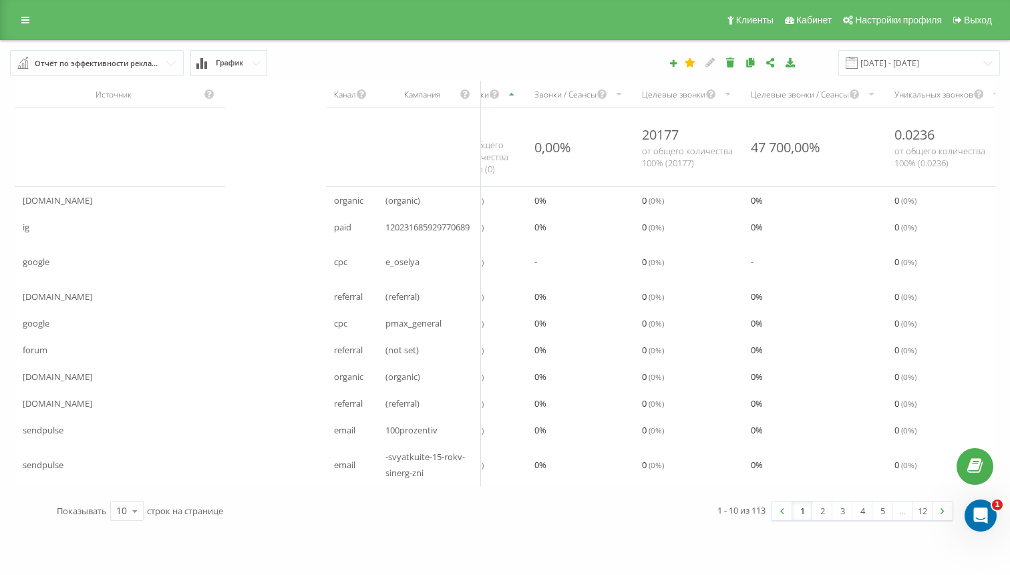
click at [516, 96] on icon "scrollable content" at bounding box center [512, 94] width 9 height 16
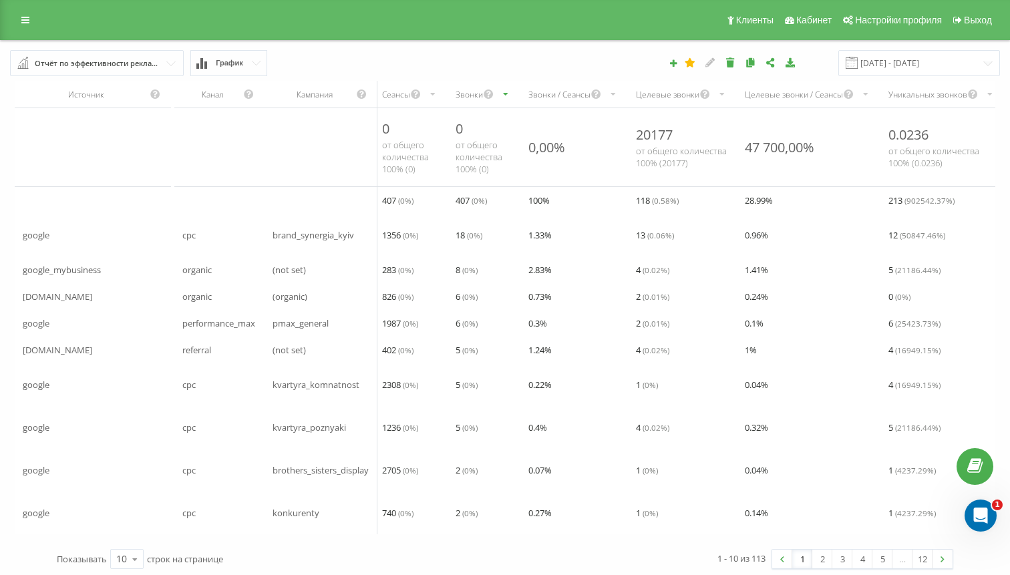
scroll to position [8, 0]
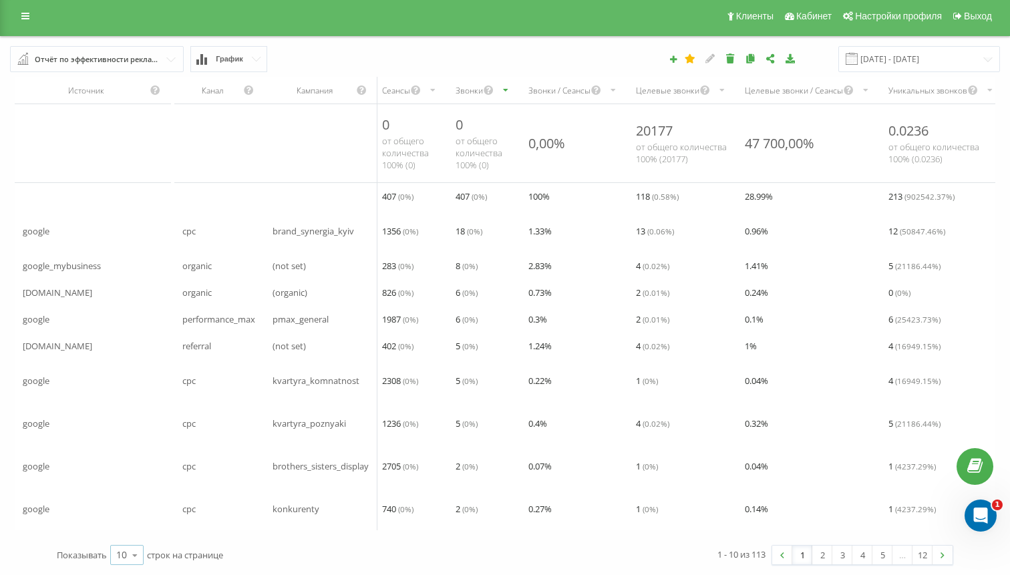
click at [131, 548] on icon at bounding box center [135, 555] width 20 height 26
click at [130, 538] on span "100" at bounding box center [124, 536] width 16 height 13
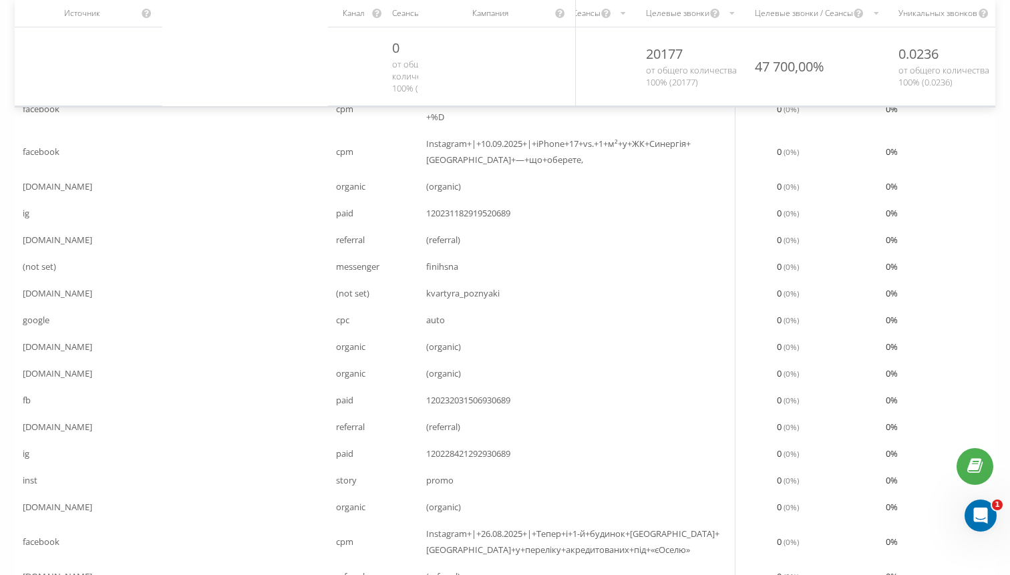
scroll to position [2468, 0]
